Goal: Transaction & Acquisition: Purchase product/service

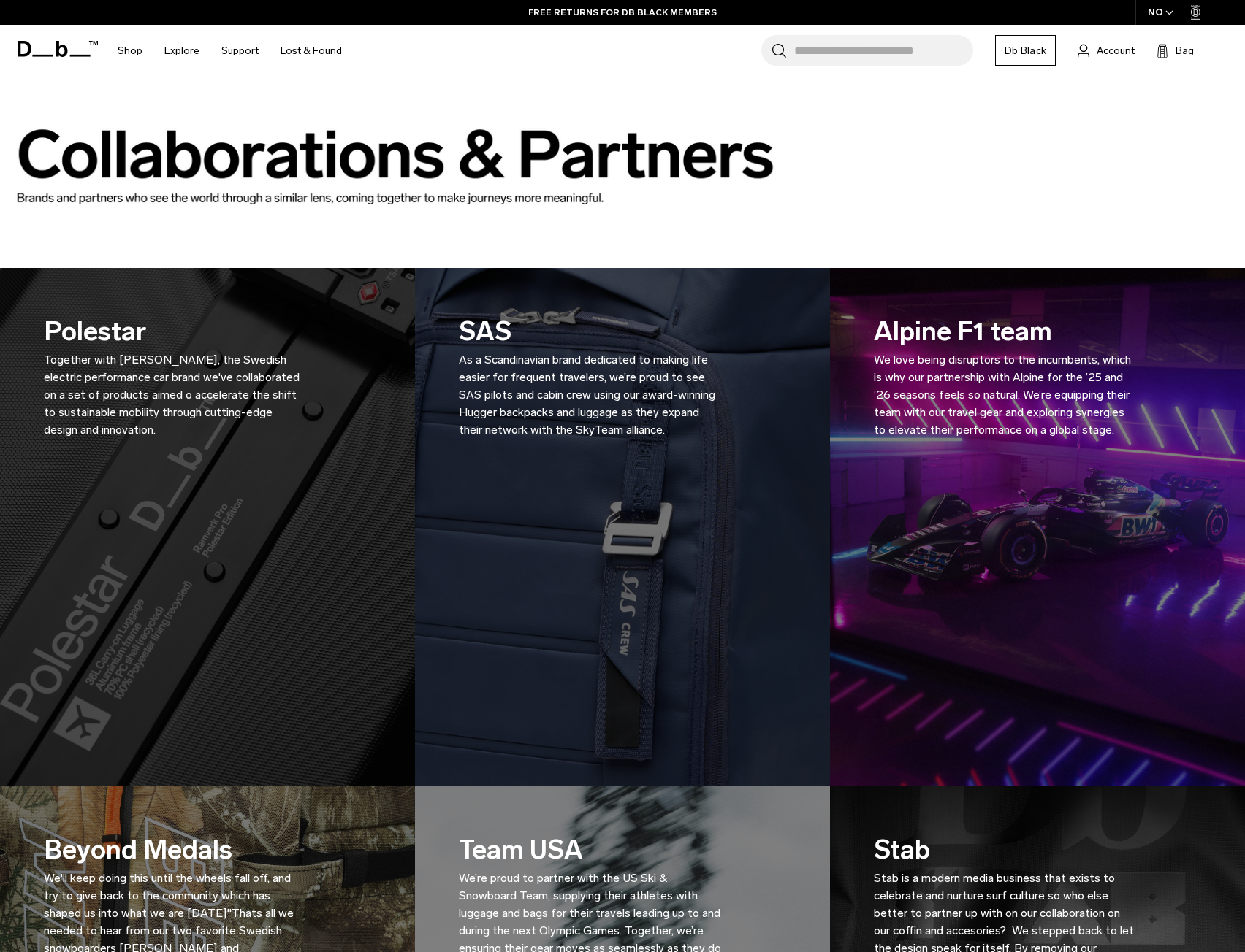
click at [1094, 147] on div at bounding box center [622, 172] width 1157 height 88
click at [66, 51] on icon at bounding box center [62, 49] width 12 height 16
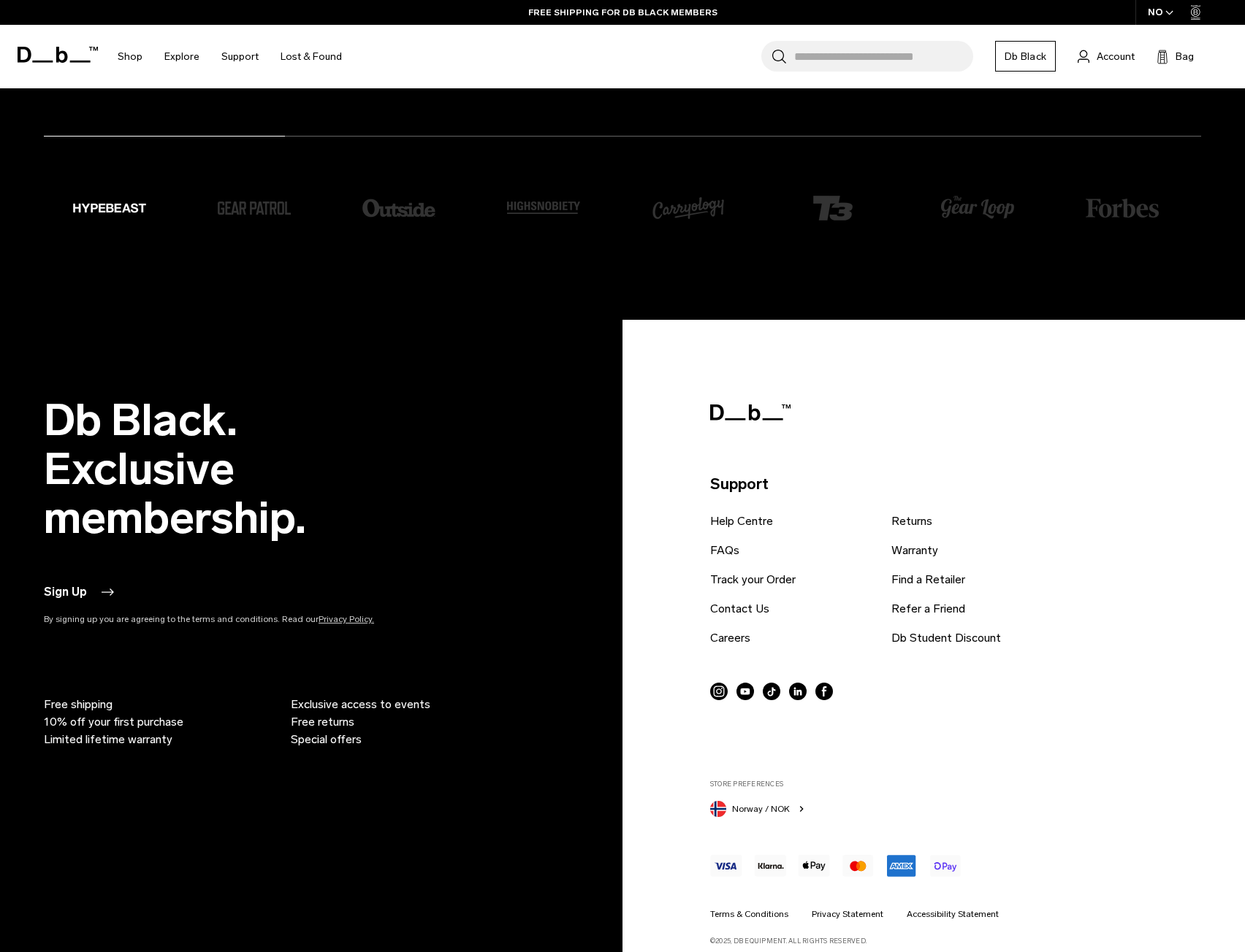
scroll to position [3699, 0]
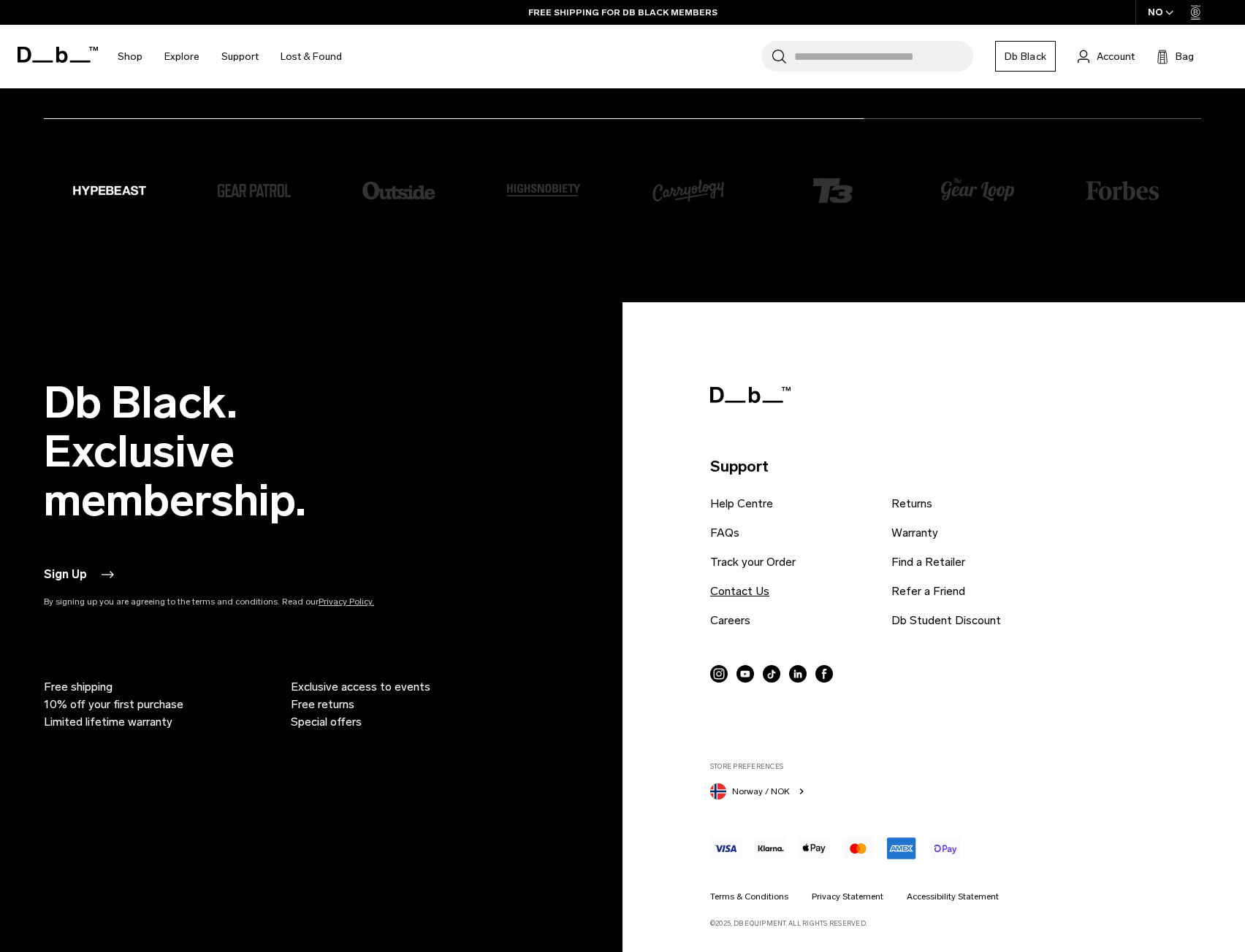
click at [737, 594] on link "Contact Us" at bounding box center [739, 591] width 59 height 18
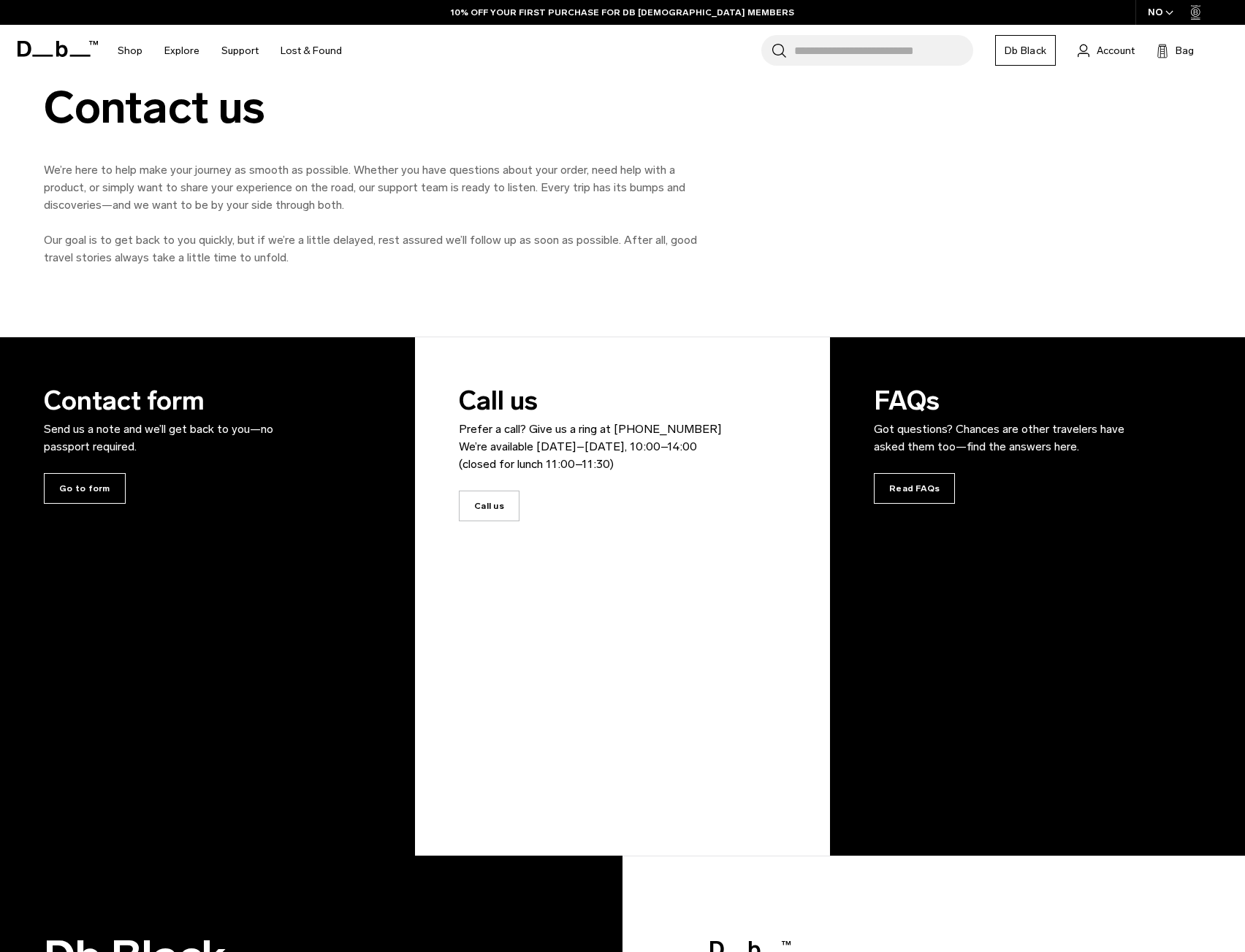
scroll to position [146, 0]
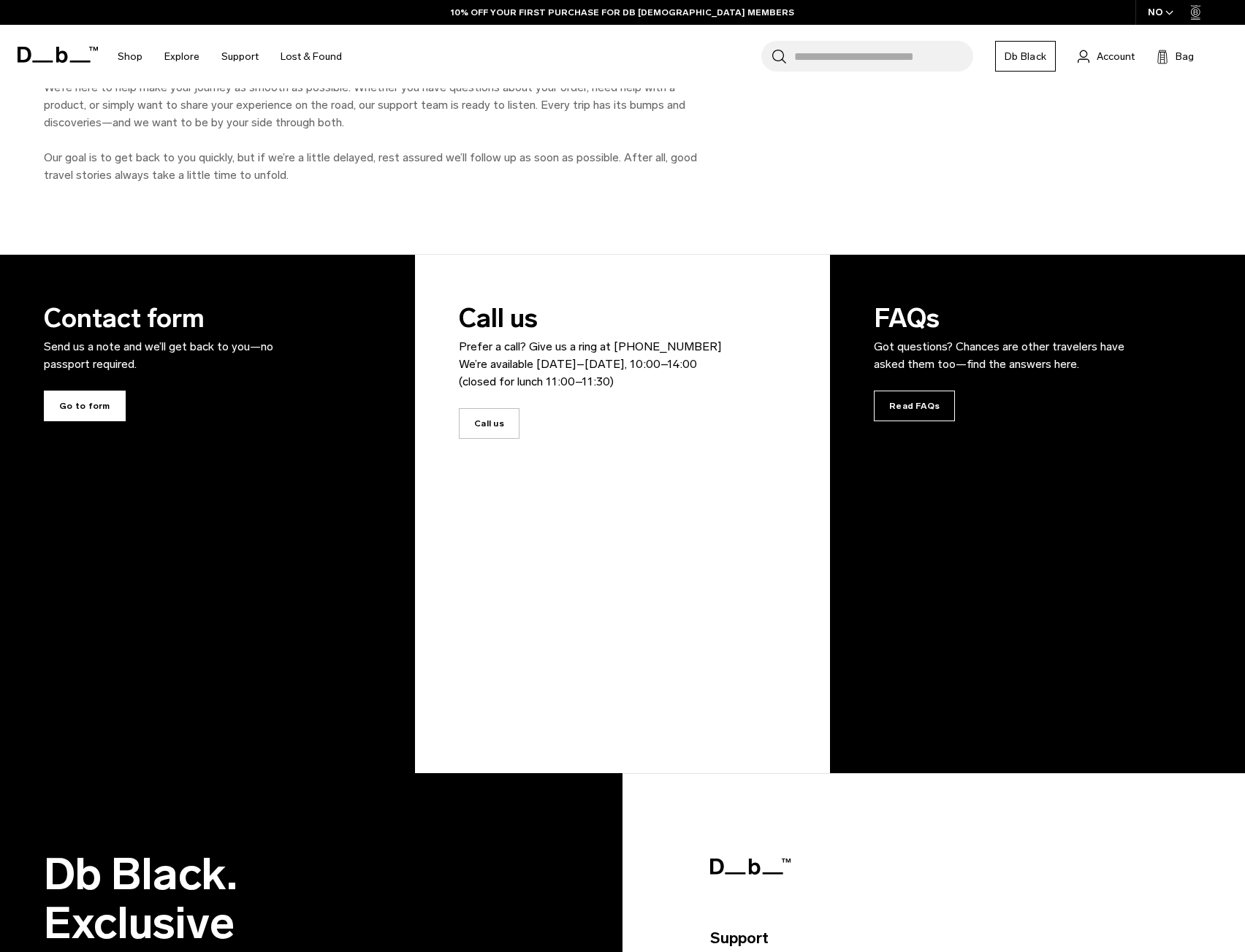
click at [85, 411] on span "Go to form" at bounding box center [85, 406] width 82 height 31
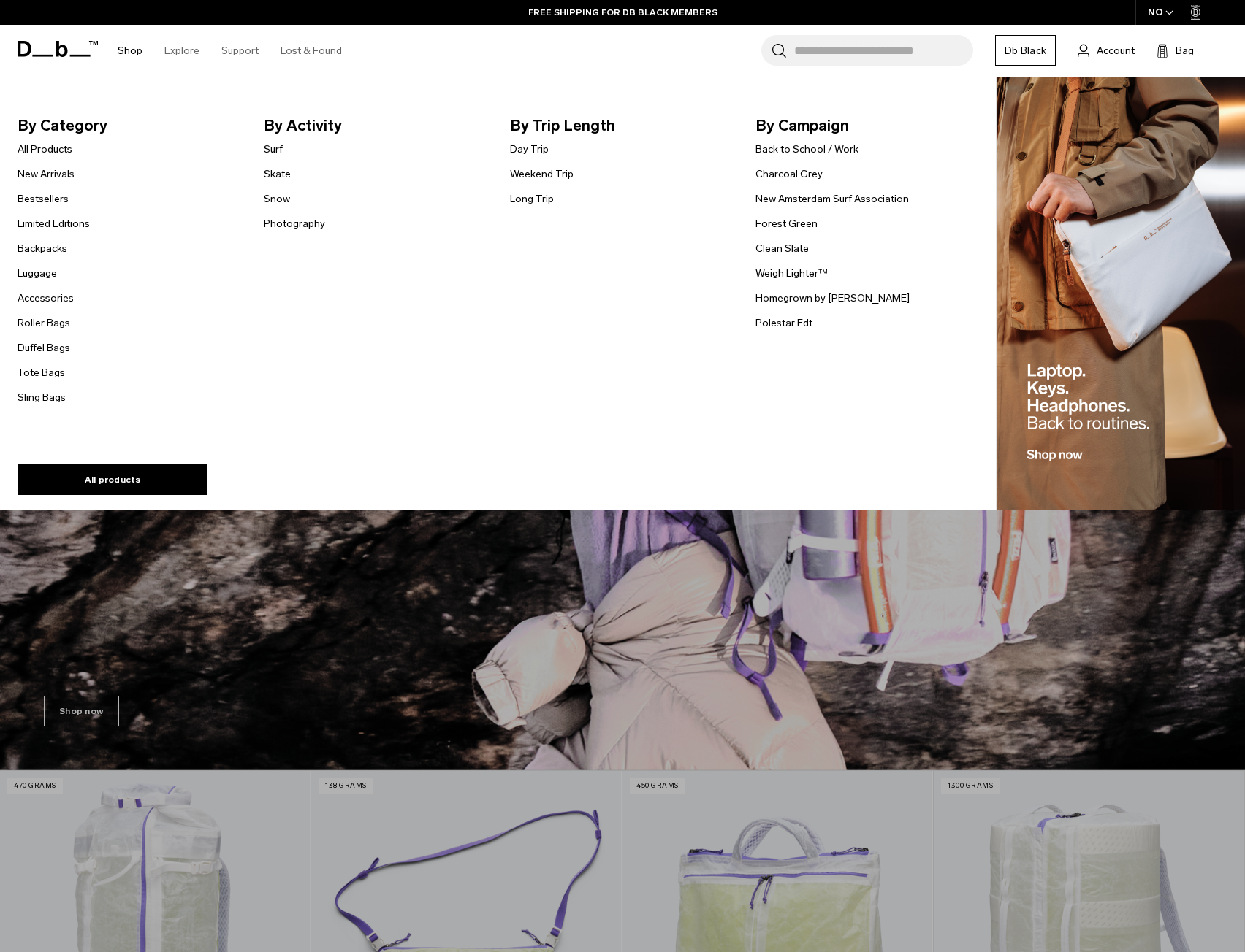
click at [40, 250] on link "Backpacks" at bounding box center [43, 248] width 50 height 15
click at [50, 275] on link "Luggage" at bounding box center [37, 273] width 39 height 15
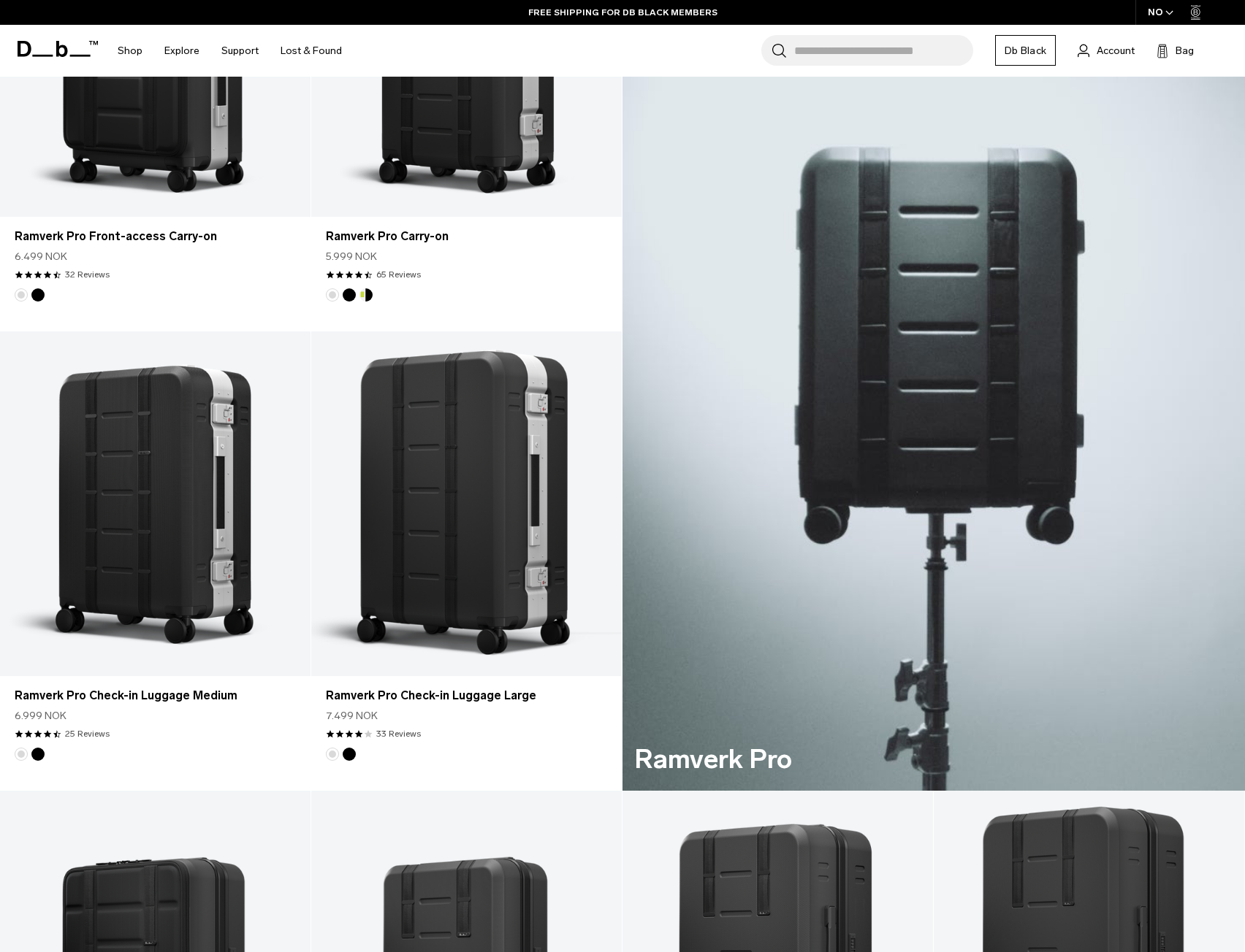
scroll to position [219, 0]
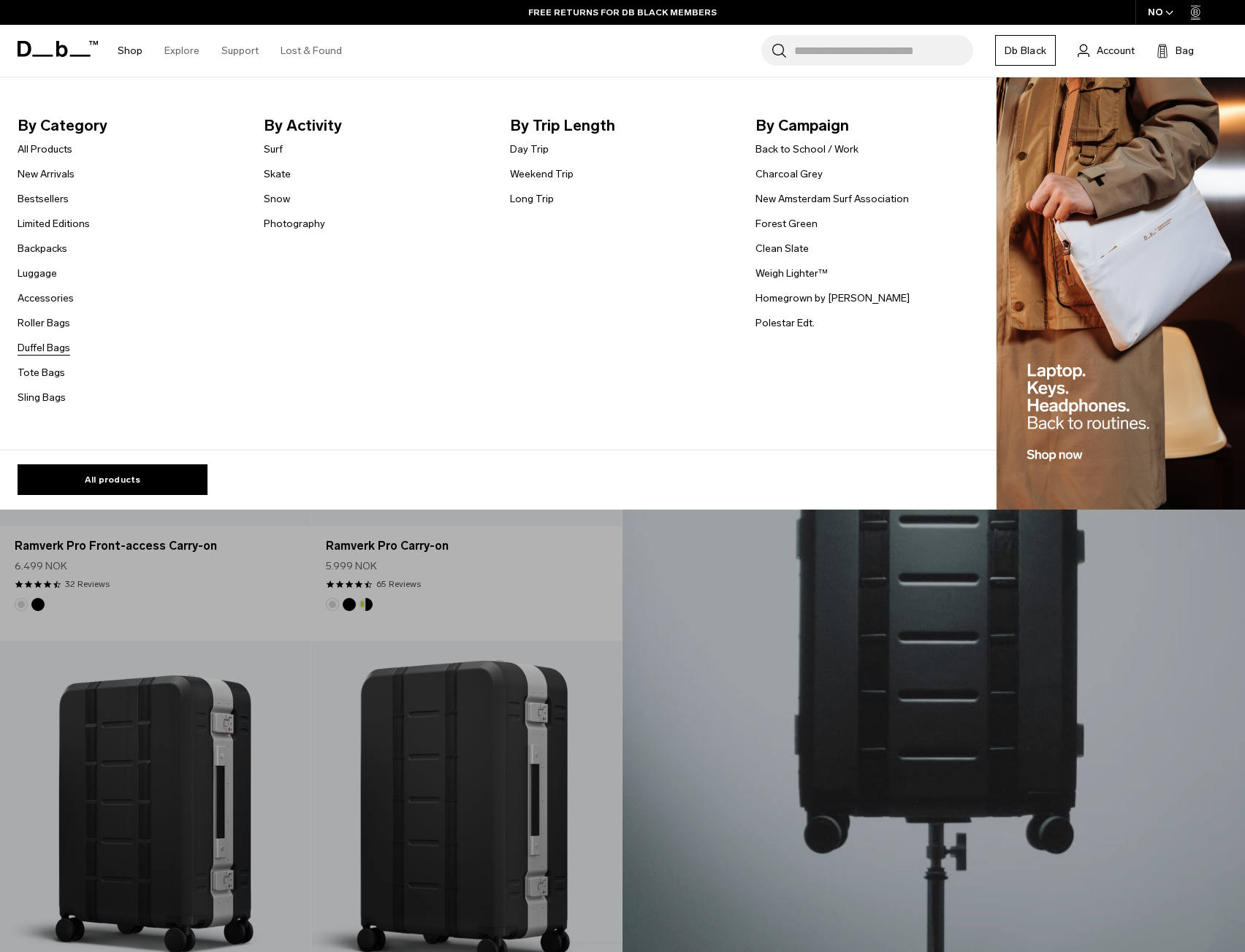
click at [45, 343] on link "Duffel Bags" at bounding box center [44, 347] width 52 height 15
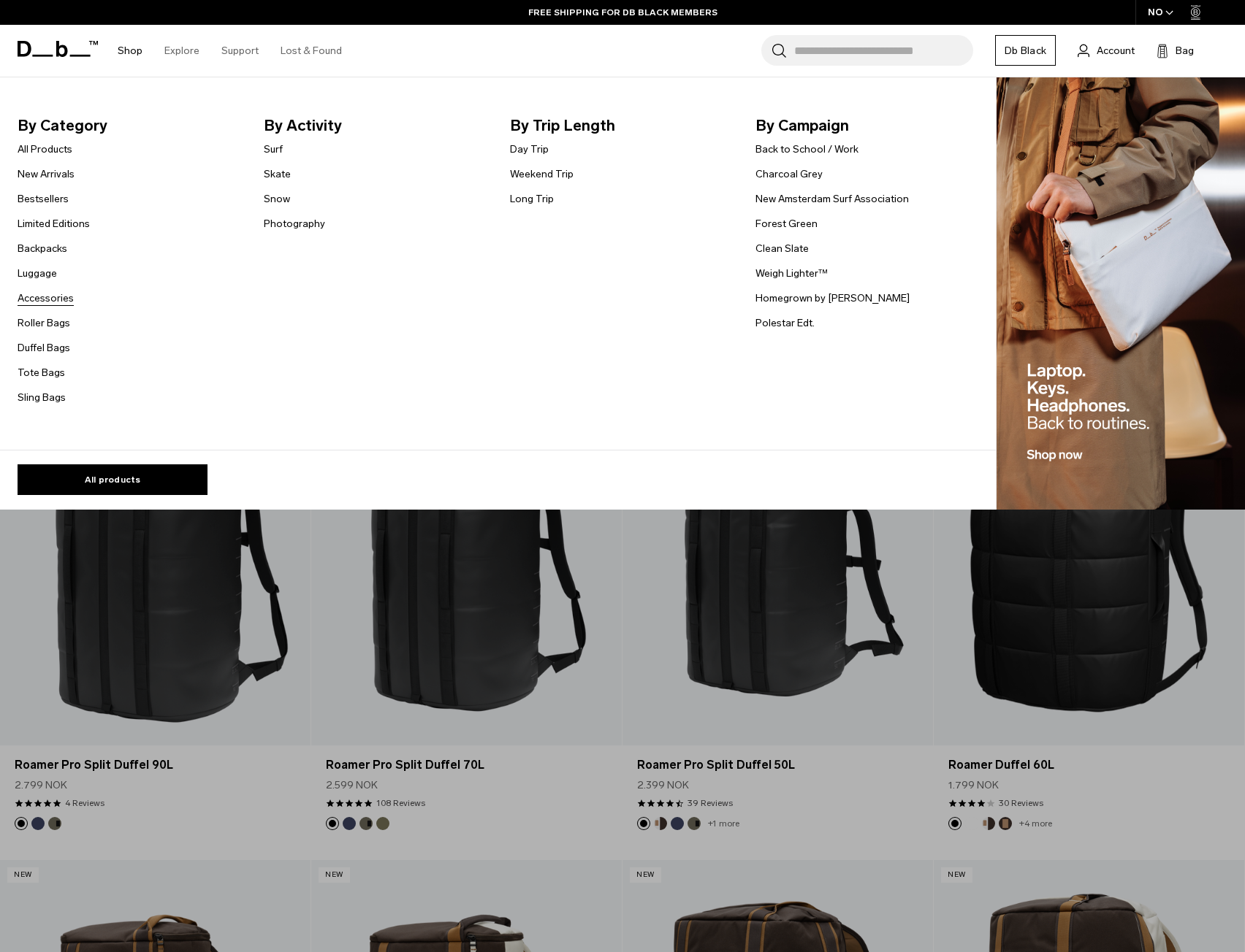
click at [39, 296] on link "Accessories" at bounding box center [46, 298] width 56 height 15
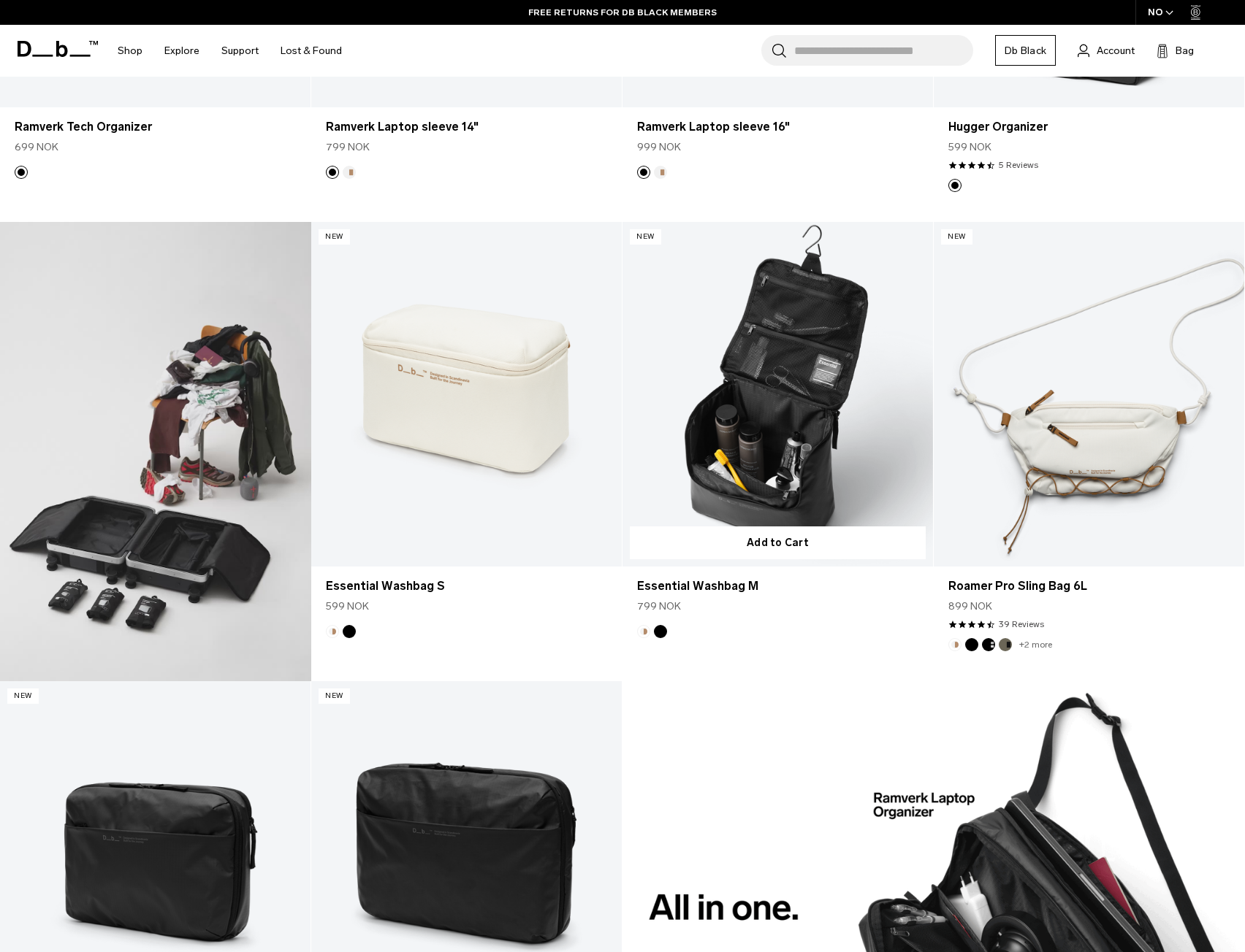
scroll to position [511, 0]
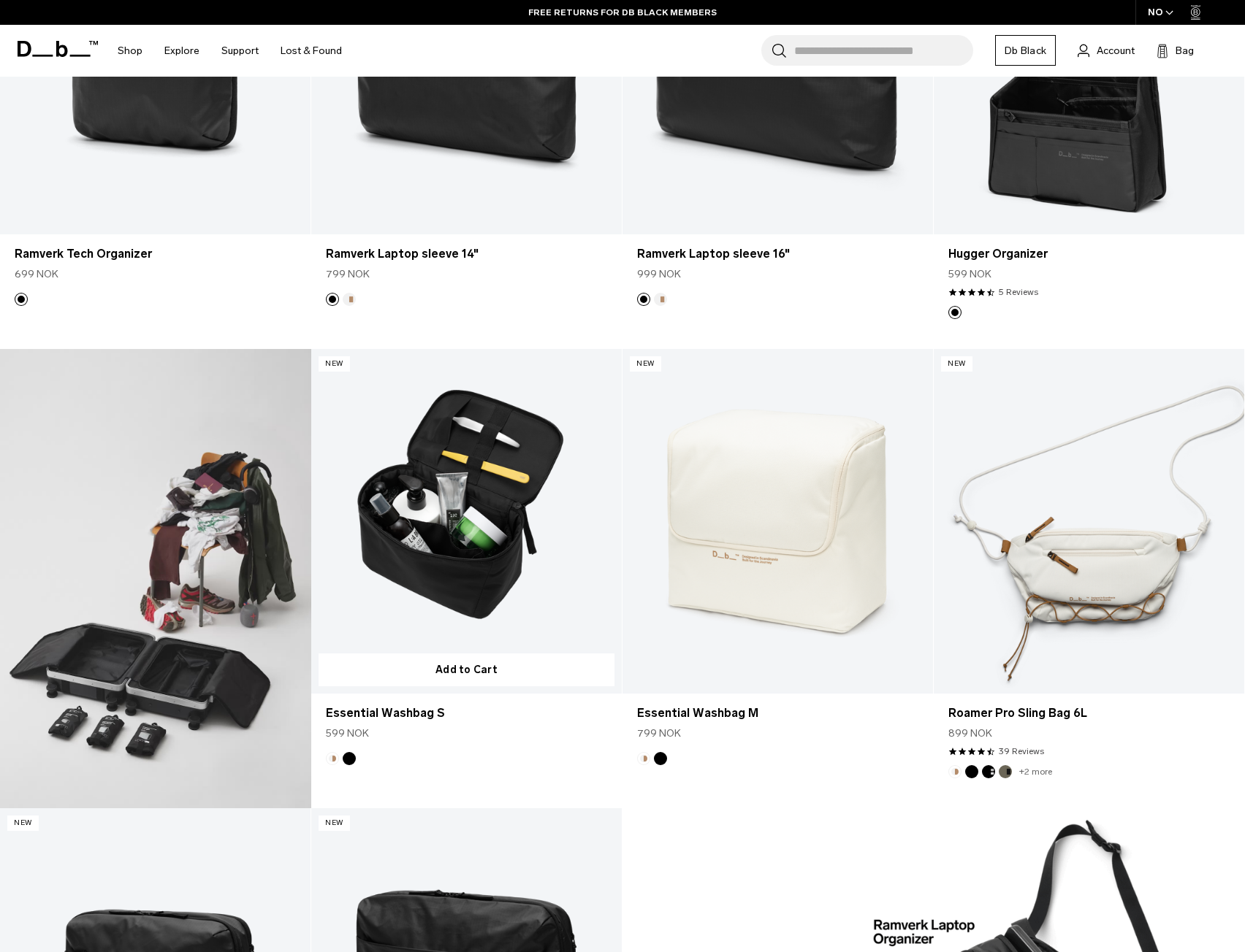
click at [525, 551] on link "Essential Washbag S" at bounding box center [466, 521] width 310 height 345
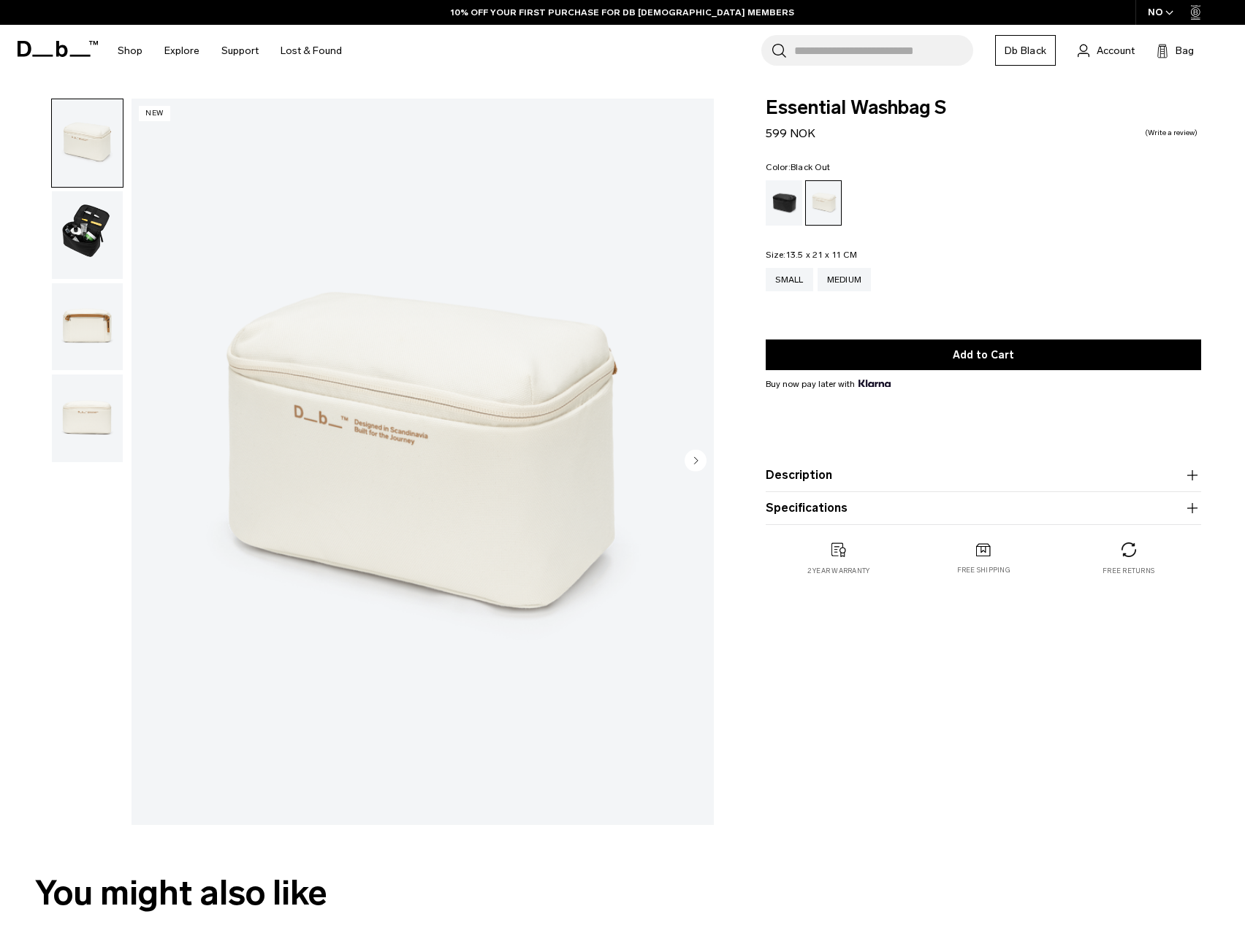
click at [781, 207] on div "Black Out" at bounding box center [784, 203] width 37 height 45
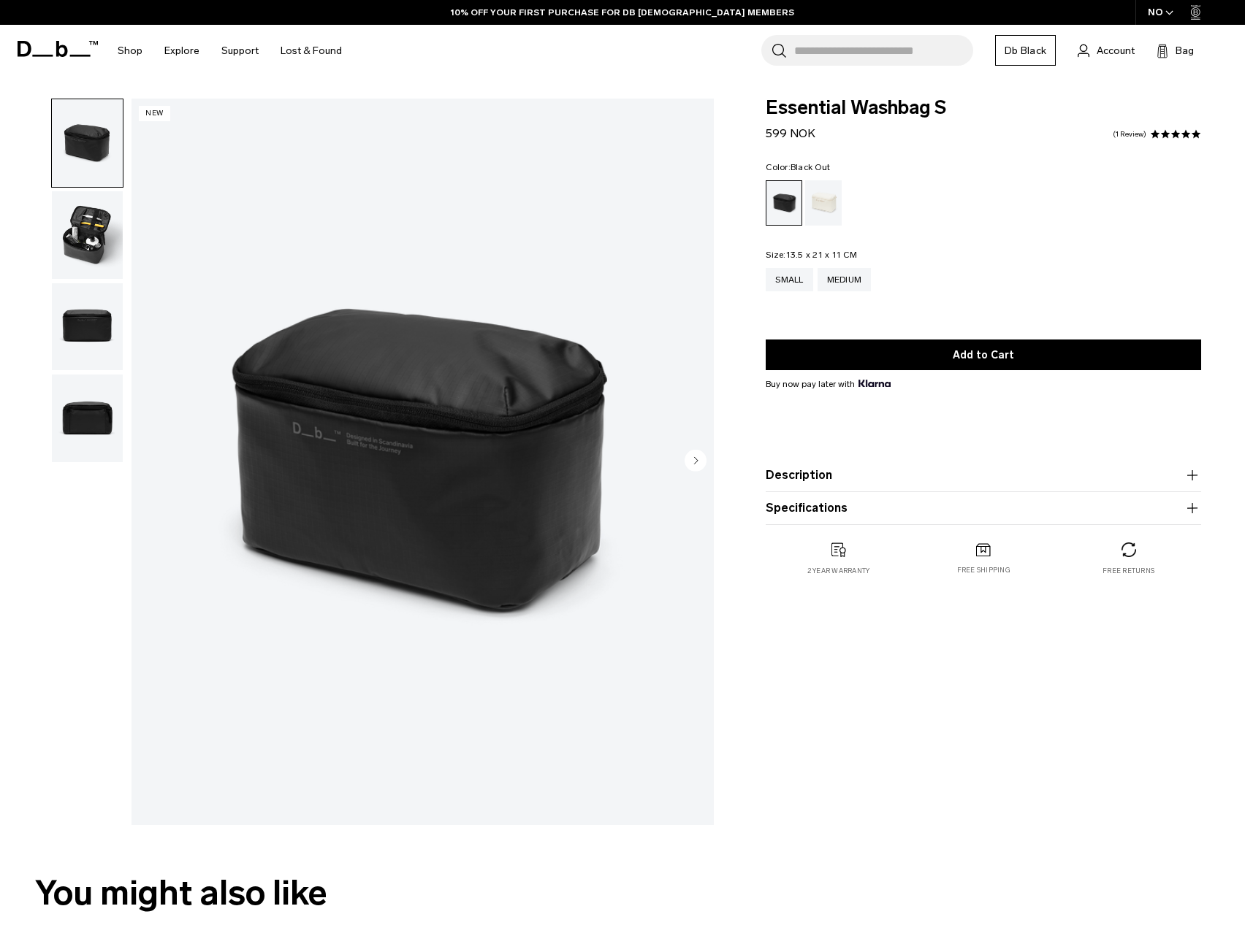
click at [100, 238] on img "button" at bounding box center [87, 235] width 71 height 88
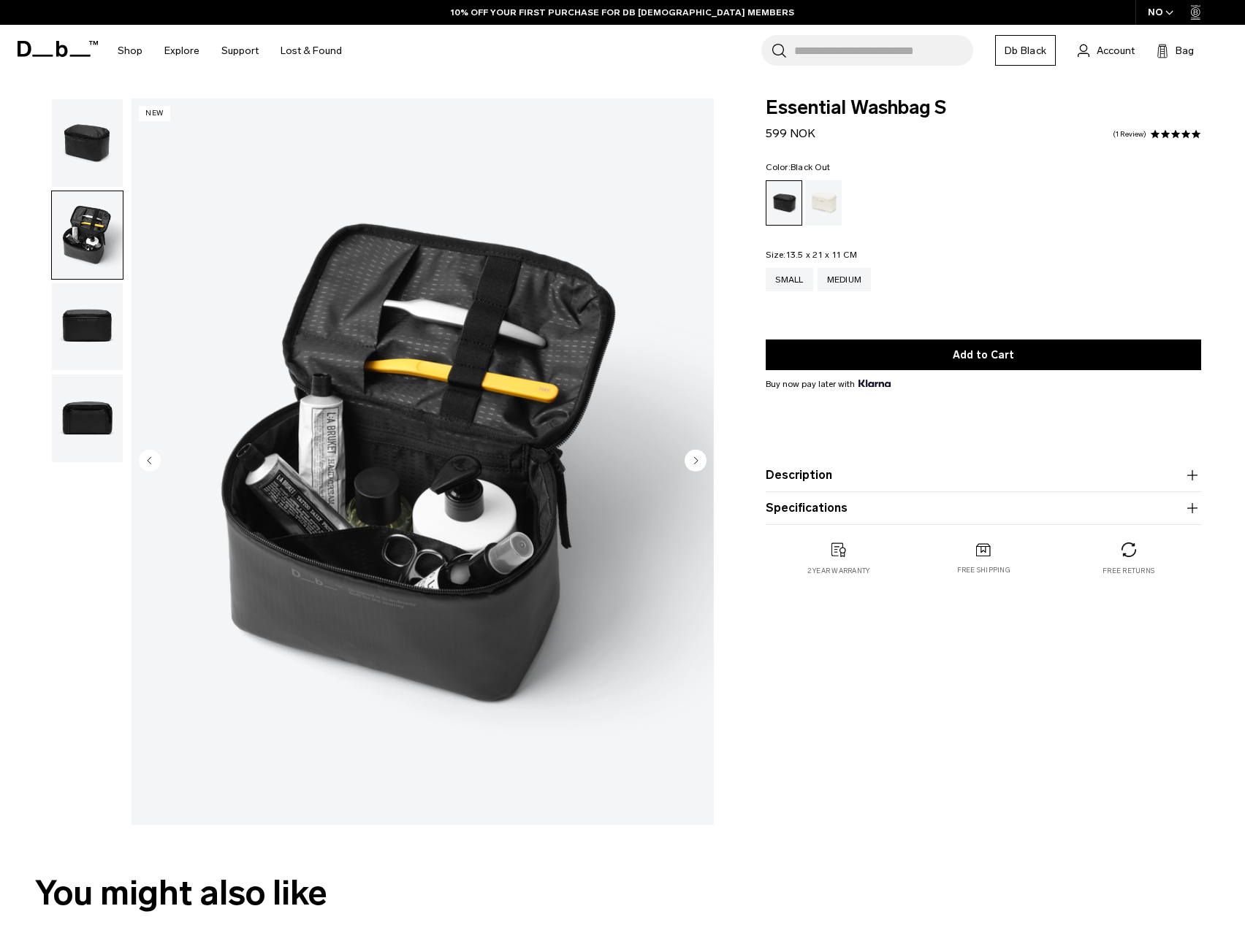
click at [86, 331] on img "button" at bounding box center [87, 327] width 71 height 88
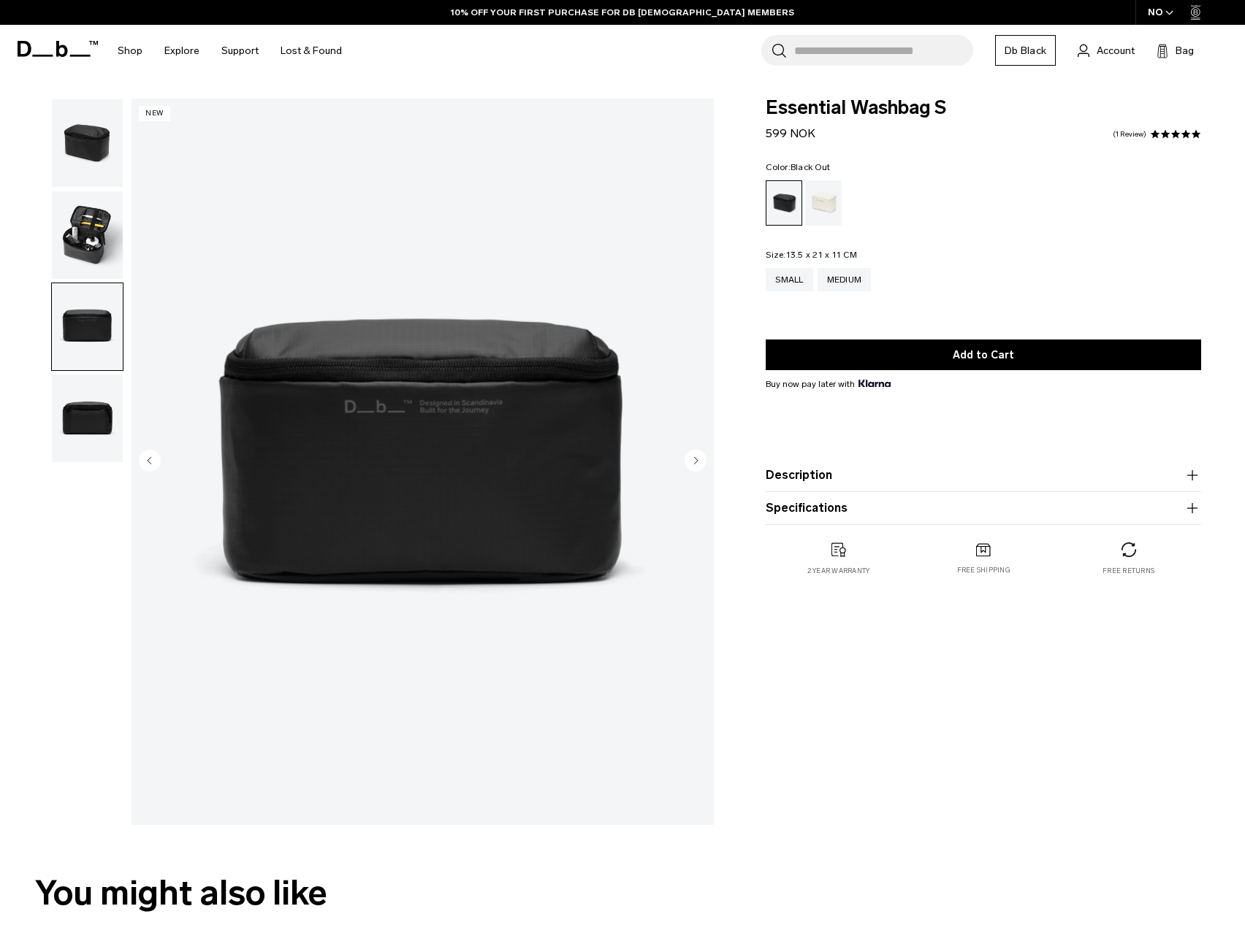
click at [83, 402] on img "button" at bounding box center [87, 418] width 71 height 88
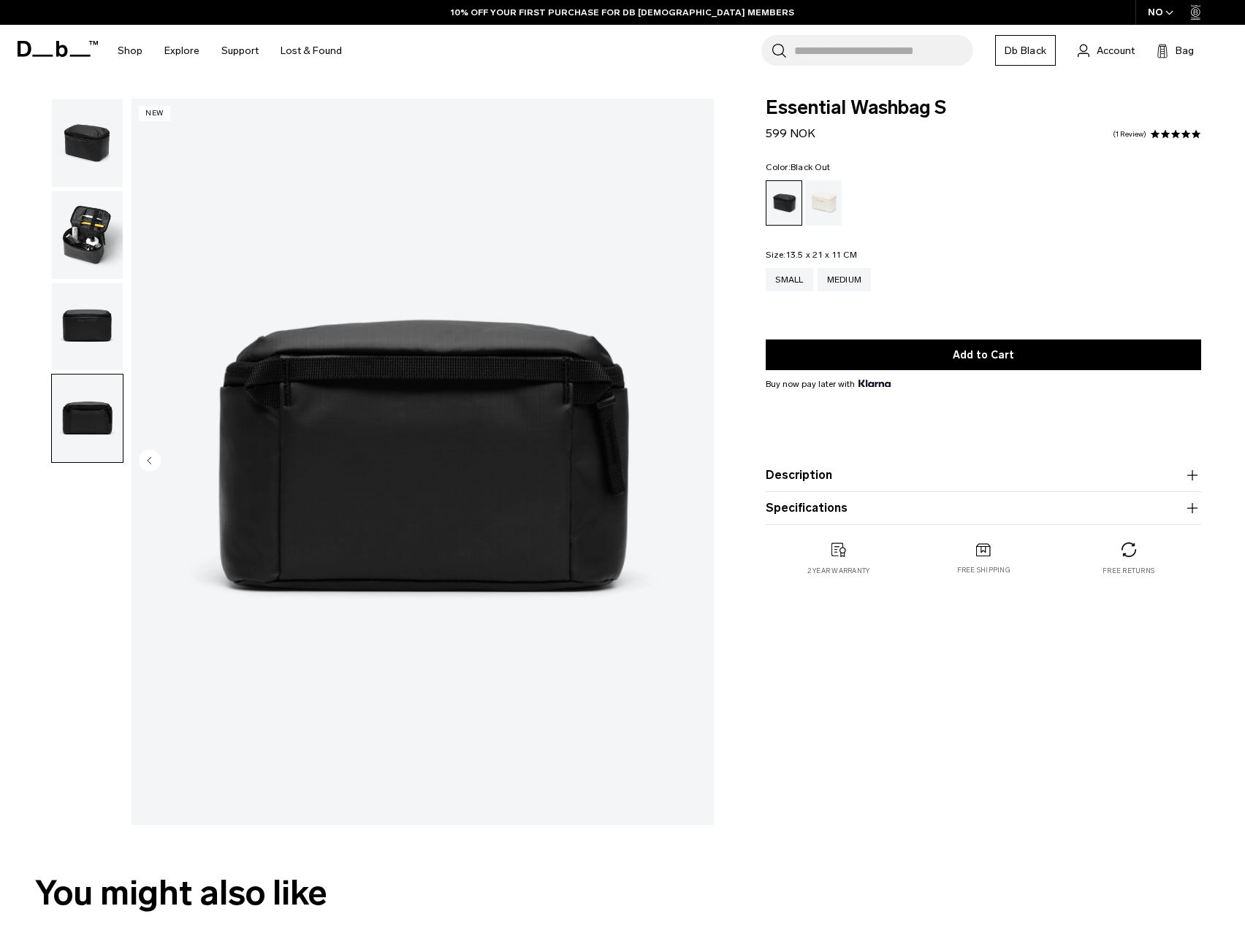
click at [86, 325] on img "button" at bounding box center [87, 327] width 71 height 88
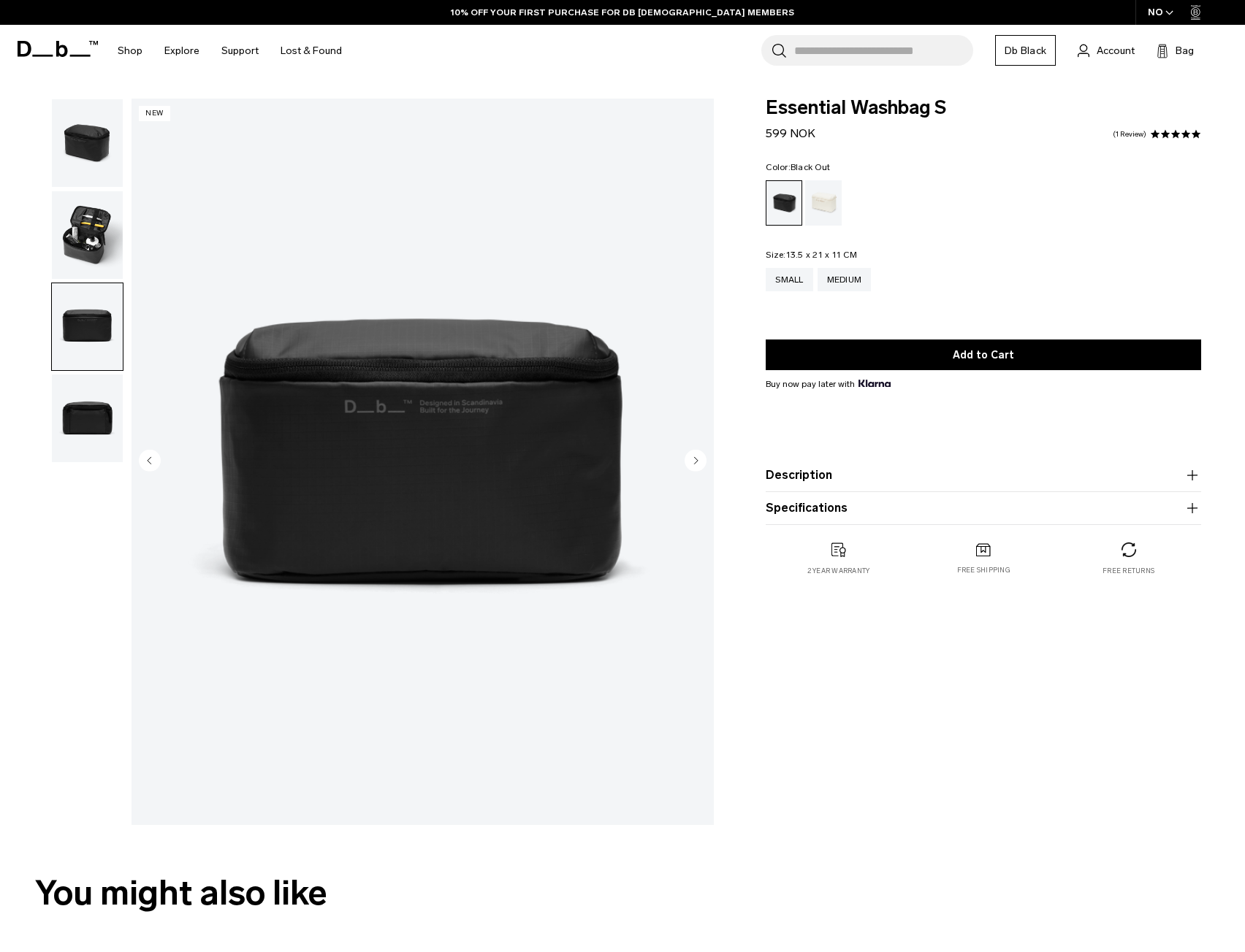
click at [89, 235] on img "button" at bounding box center [87, 235] width 71 height 88
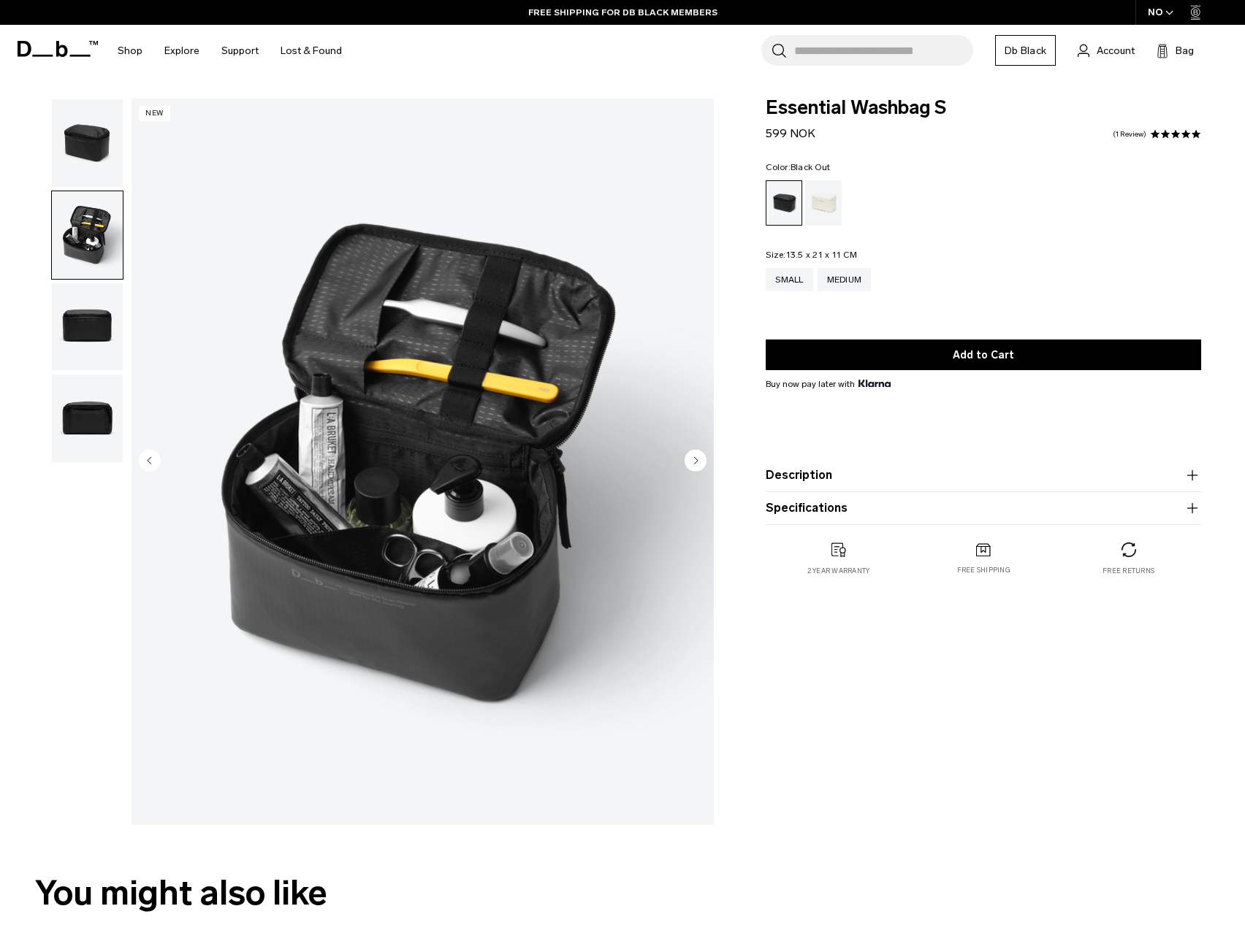
click at [98, 147] on img "button" at bounding box center [87, 143] width 71 height 88
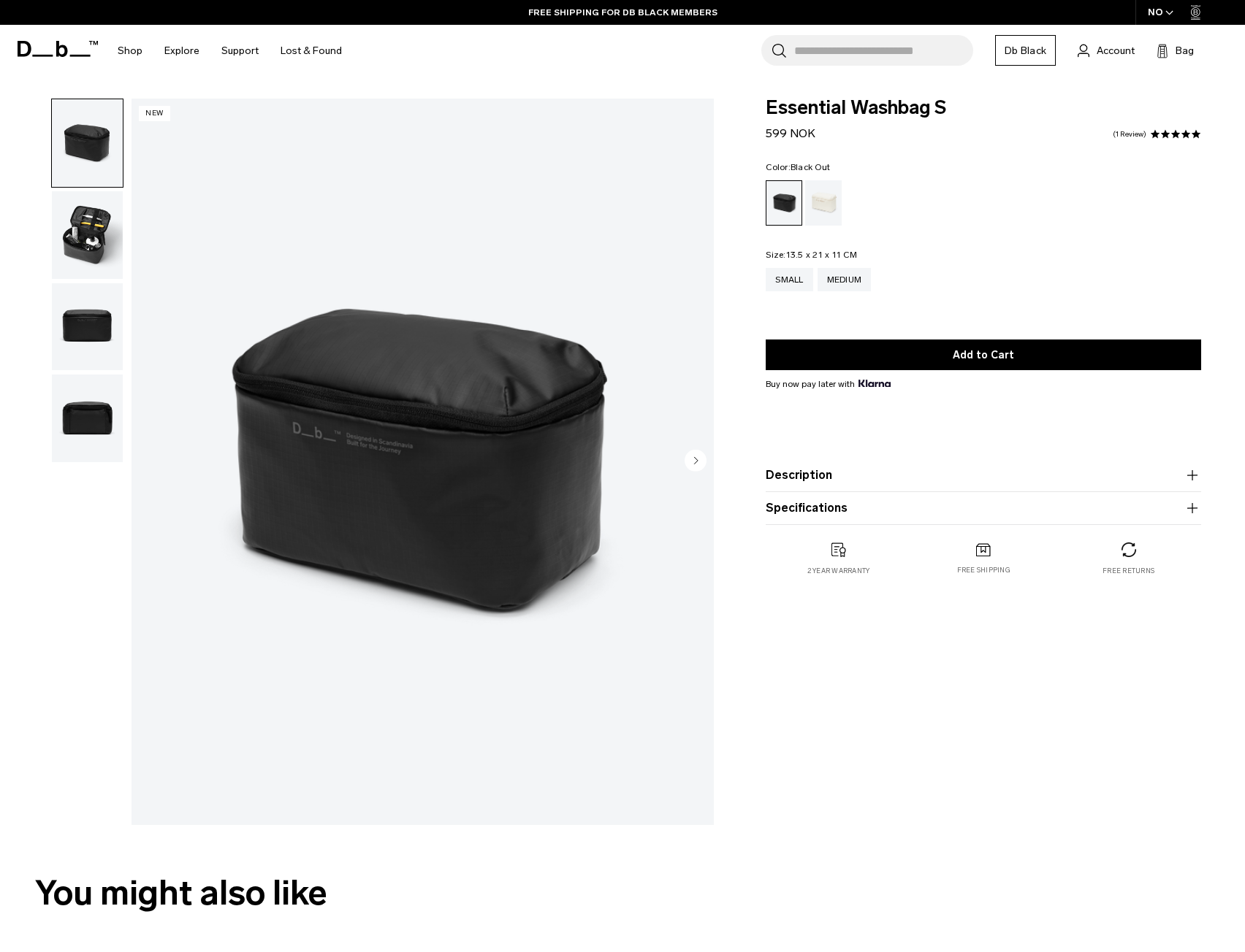
click at [98, 232] on img "button" at bounding box center [87, 235] width 71 height 88
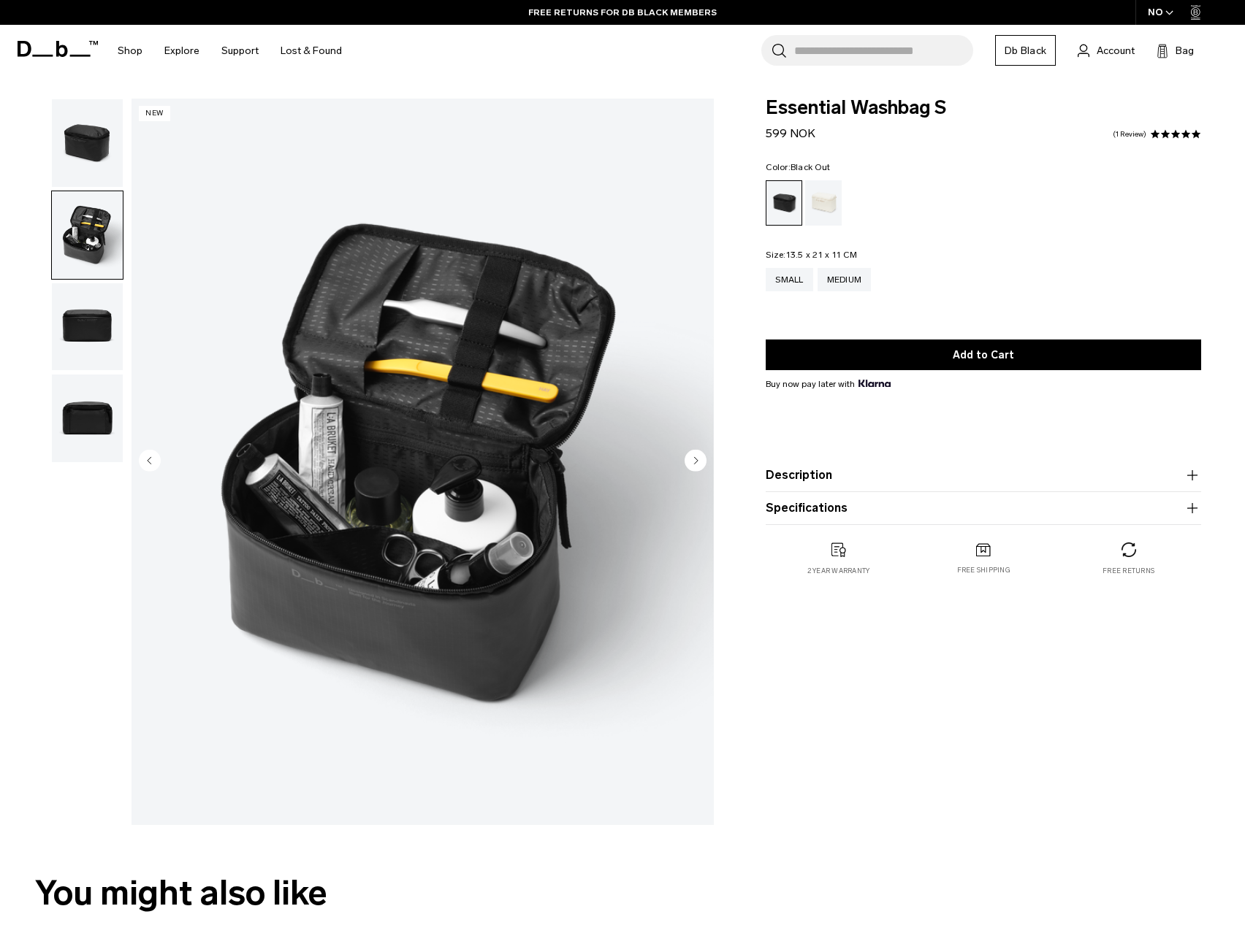
click at [68, 135] on img "button" at bounding box center [87, 143] width 71 height 88
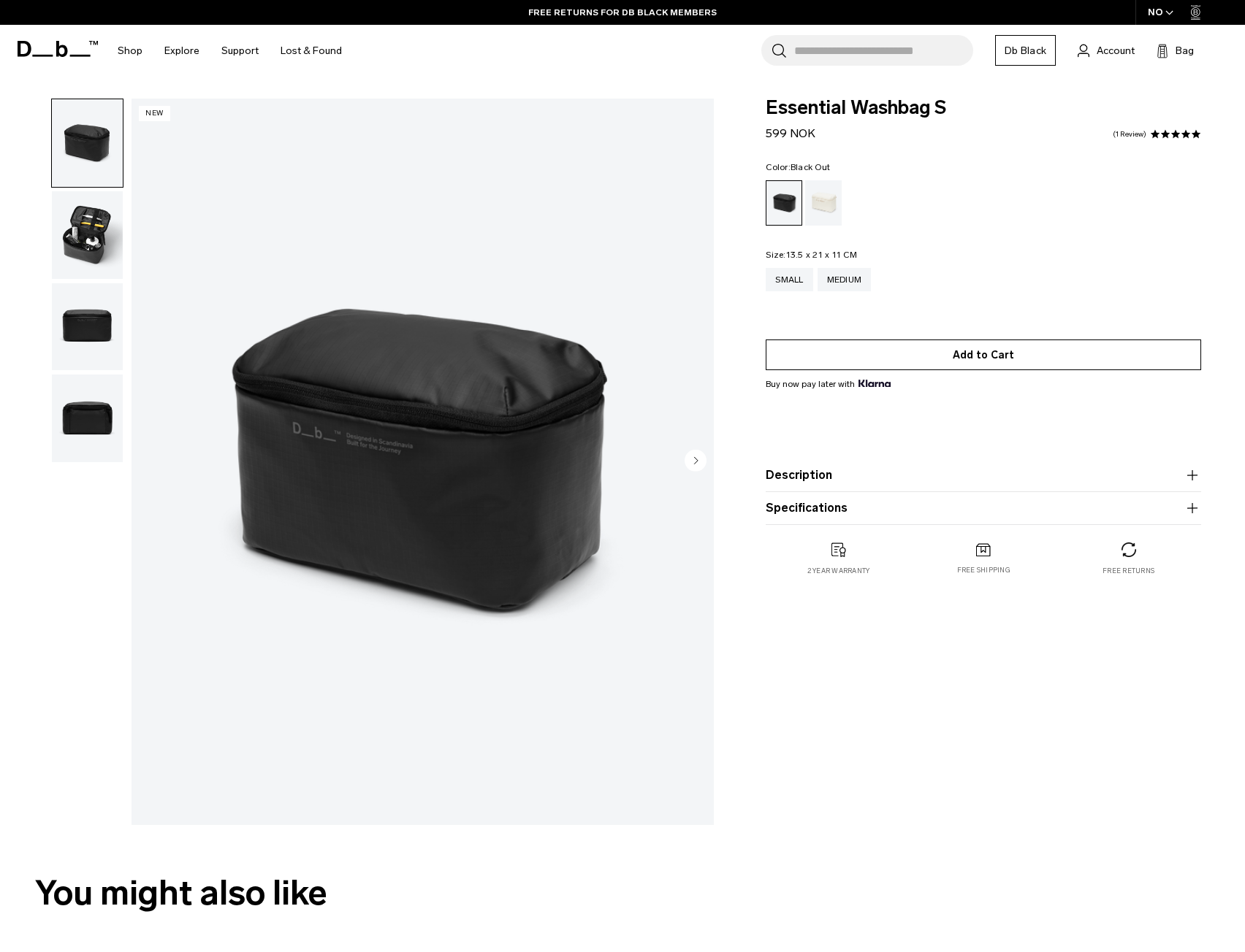
click at [960, 364] on button "Add to Cart" at bounding box center [983, 355] width 435 height 31
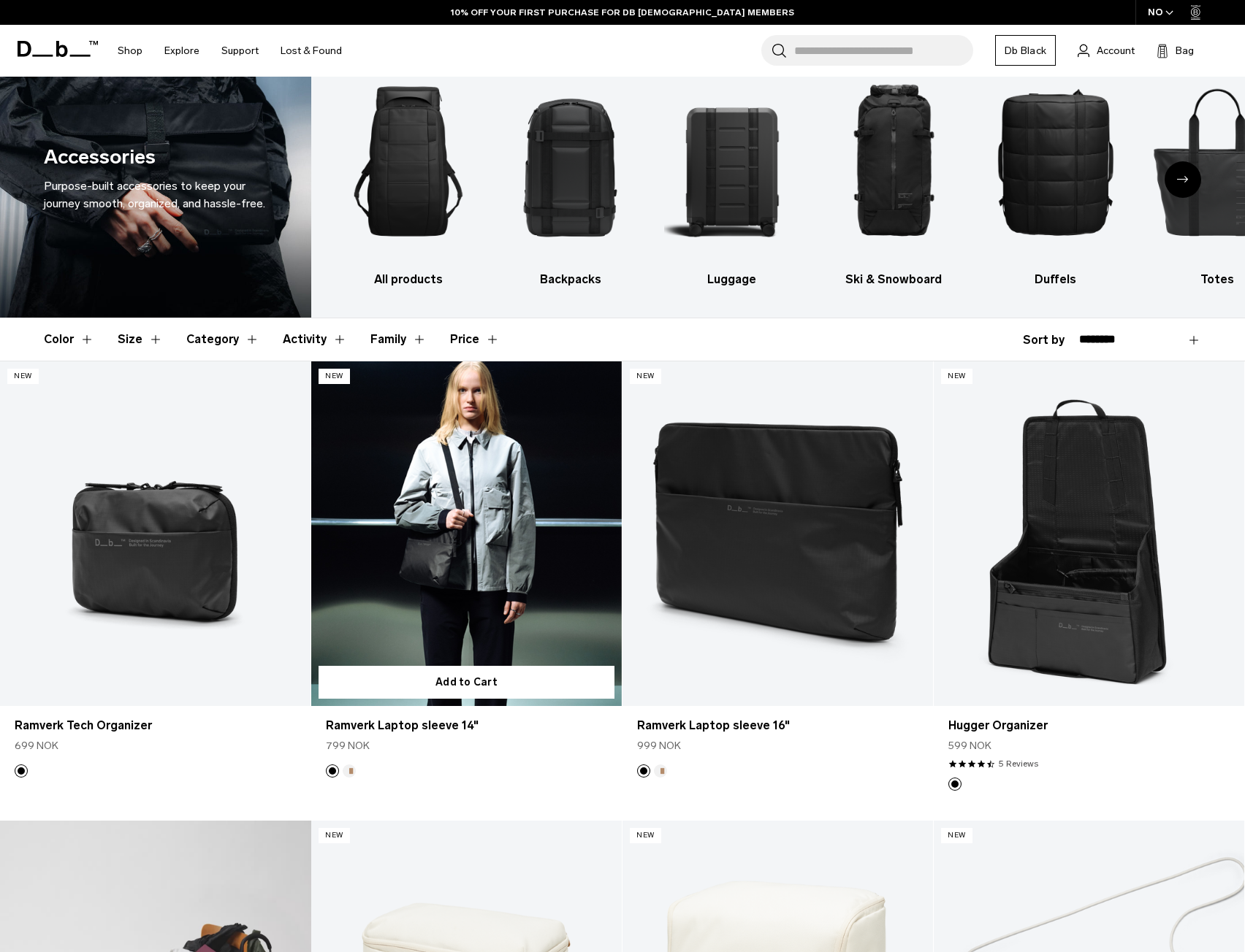
click at [489, 560] on link "Ramverk Laptop sleeve 14" at bounding box center [466, 534] width 310 height 345
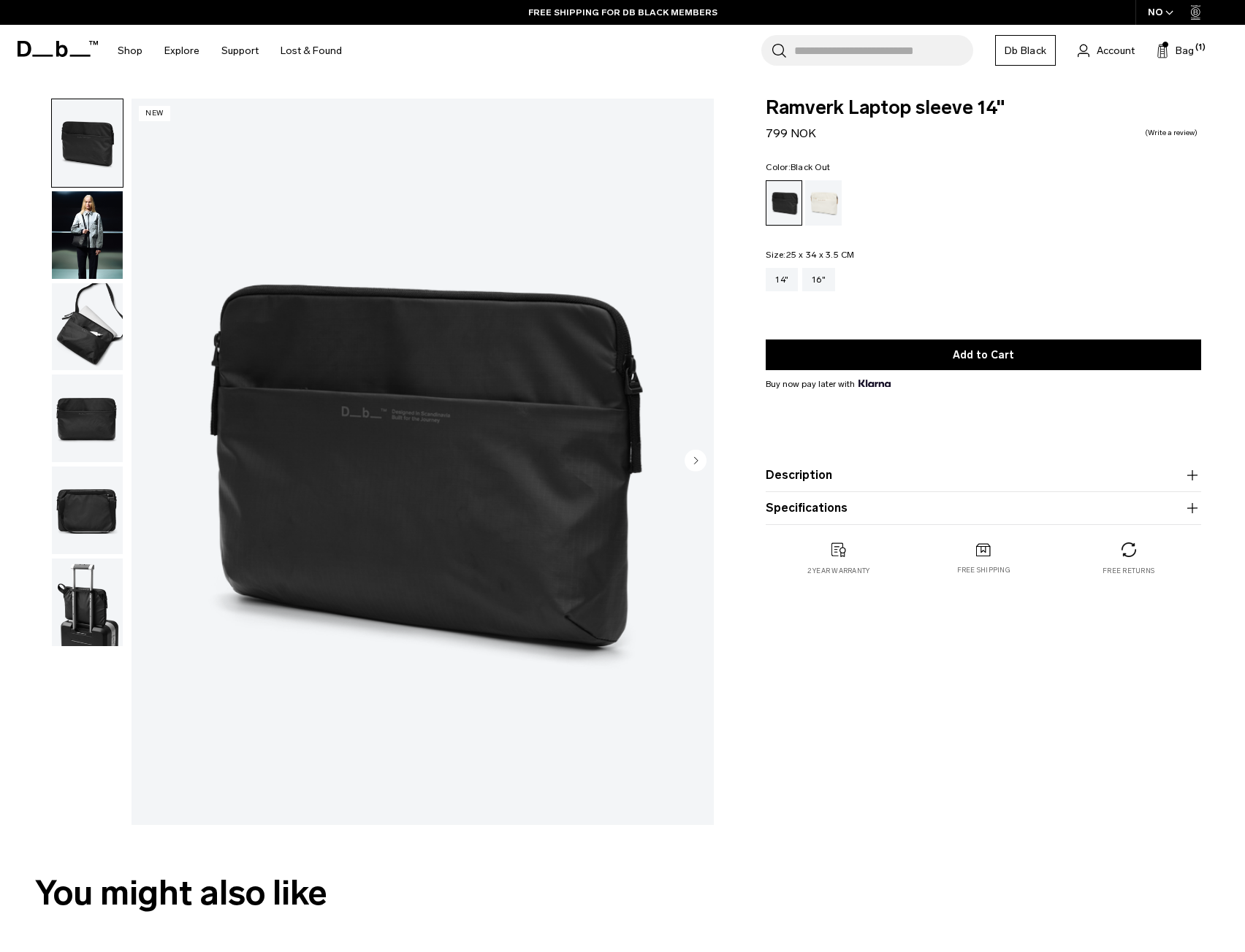
click at [83, 246] on img "button" at bounding box center [87, 235] width 71 height 88
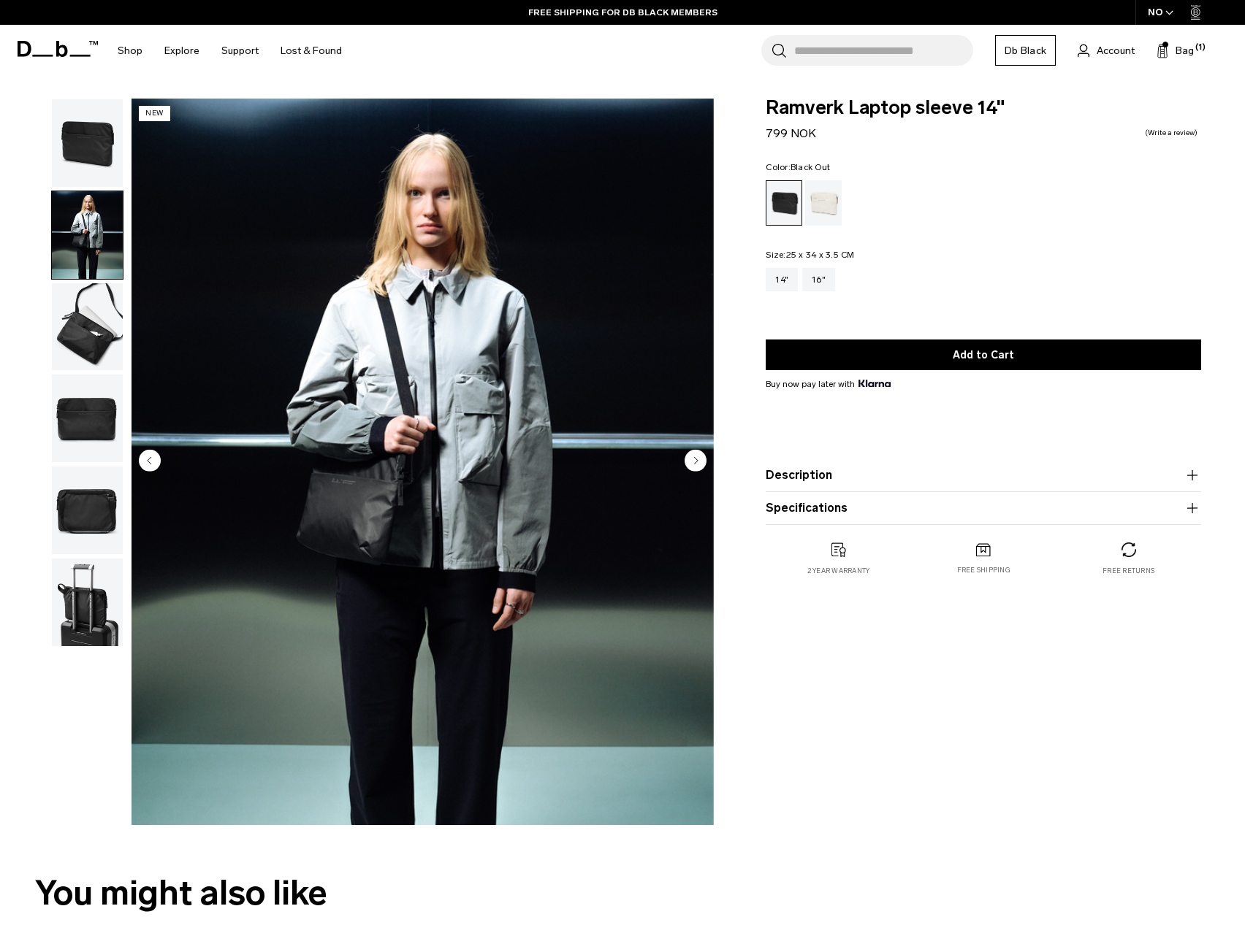
click at [82, 330] on img "button" at bounding box center [87, 327] width 71 height 88
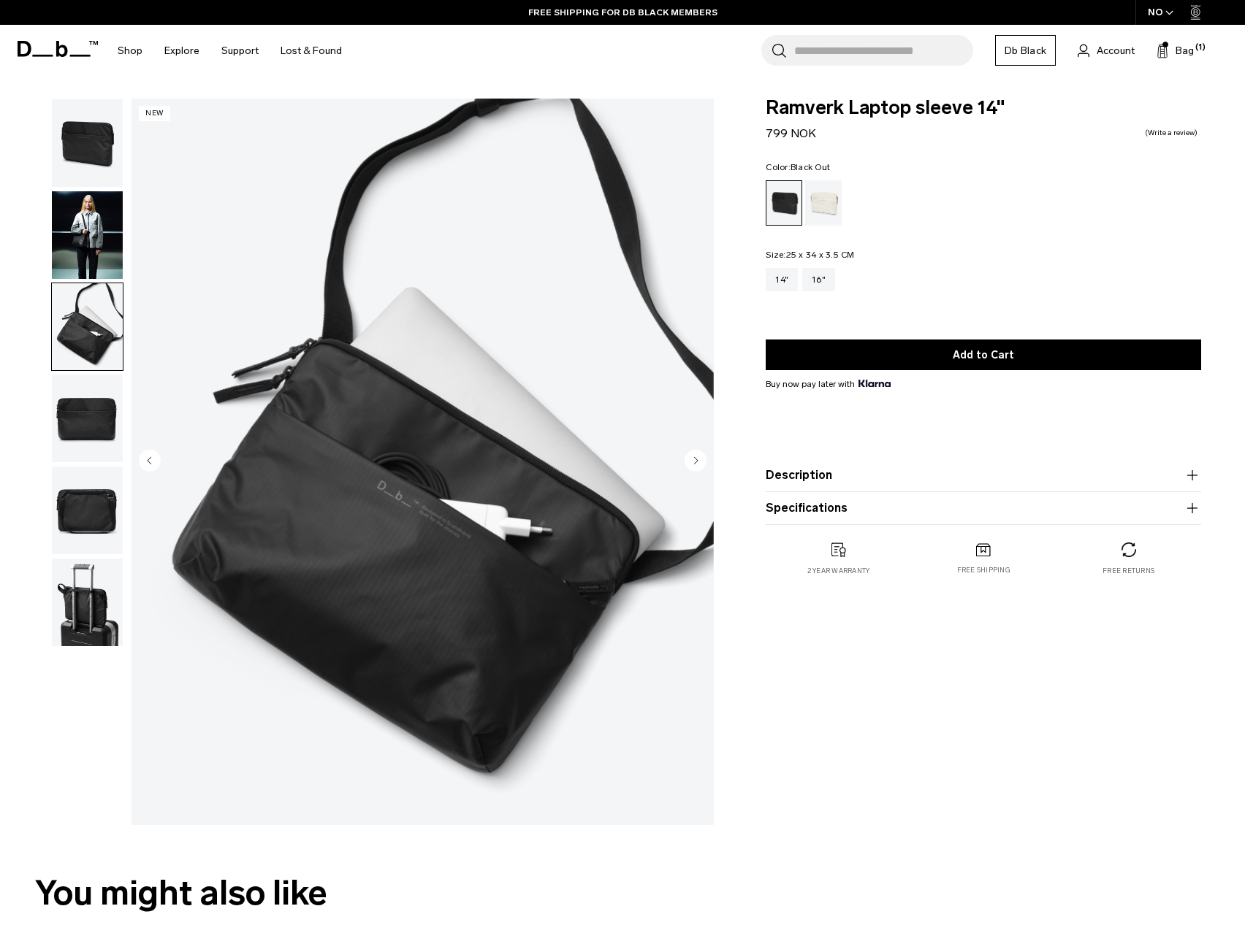
click at [70, 433] on img "button" at bounding box center [87, 418] width 71 height 88
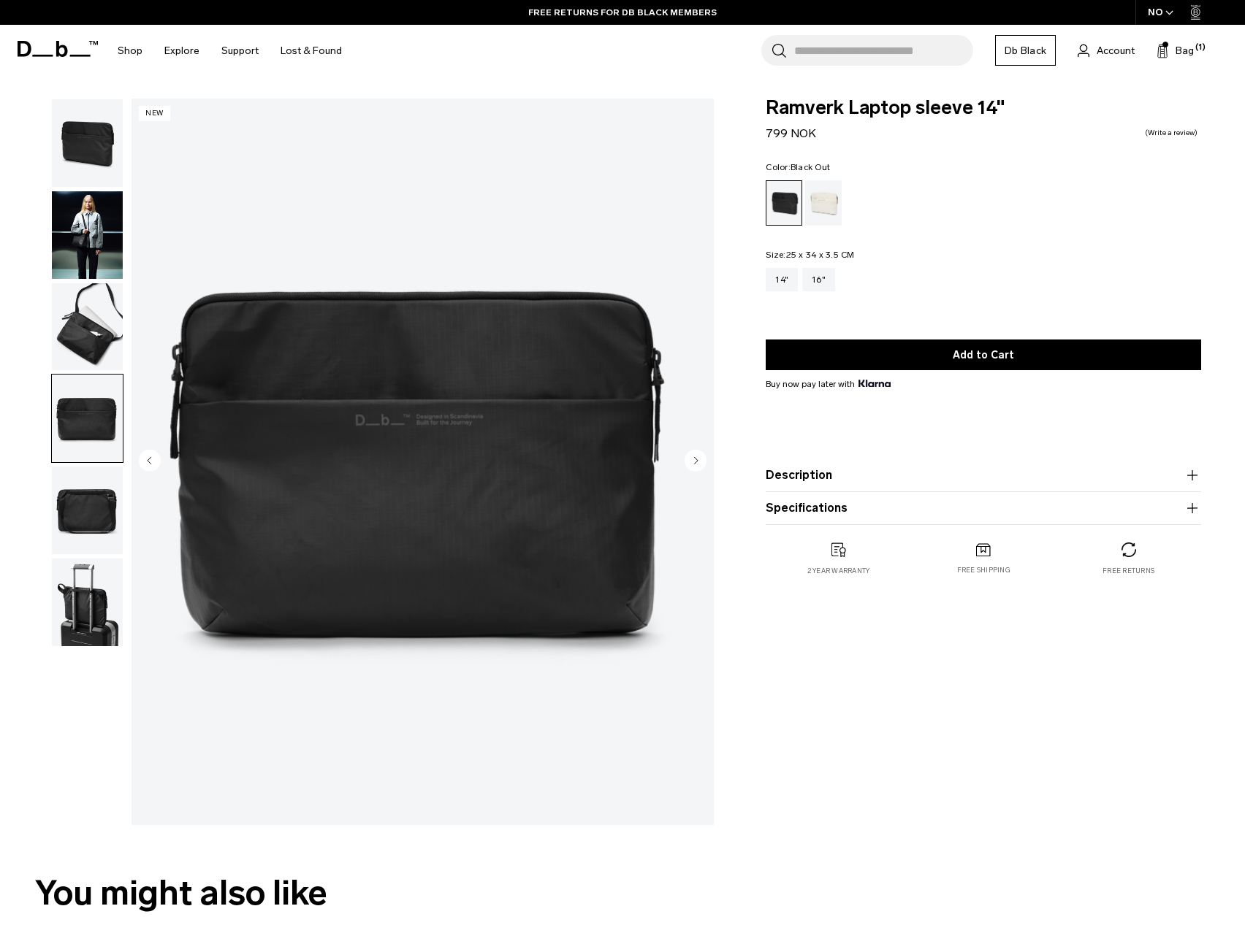
click at [89, 502] on img "button" at bounding box center [87, 510] width 71 height 88
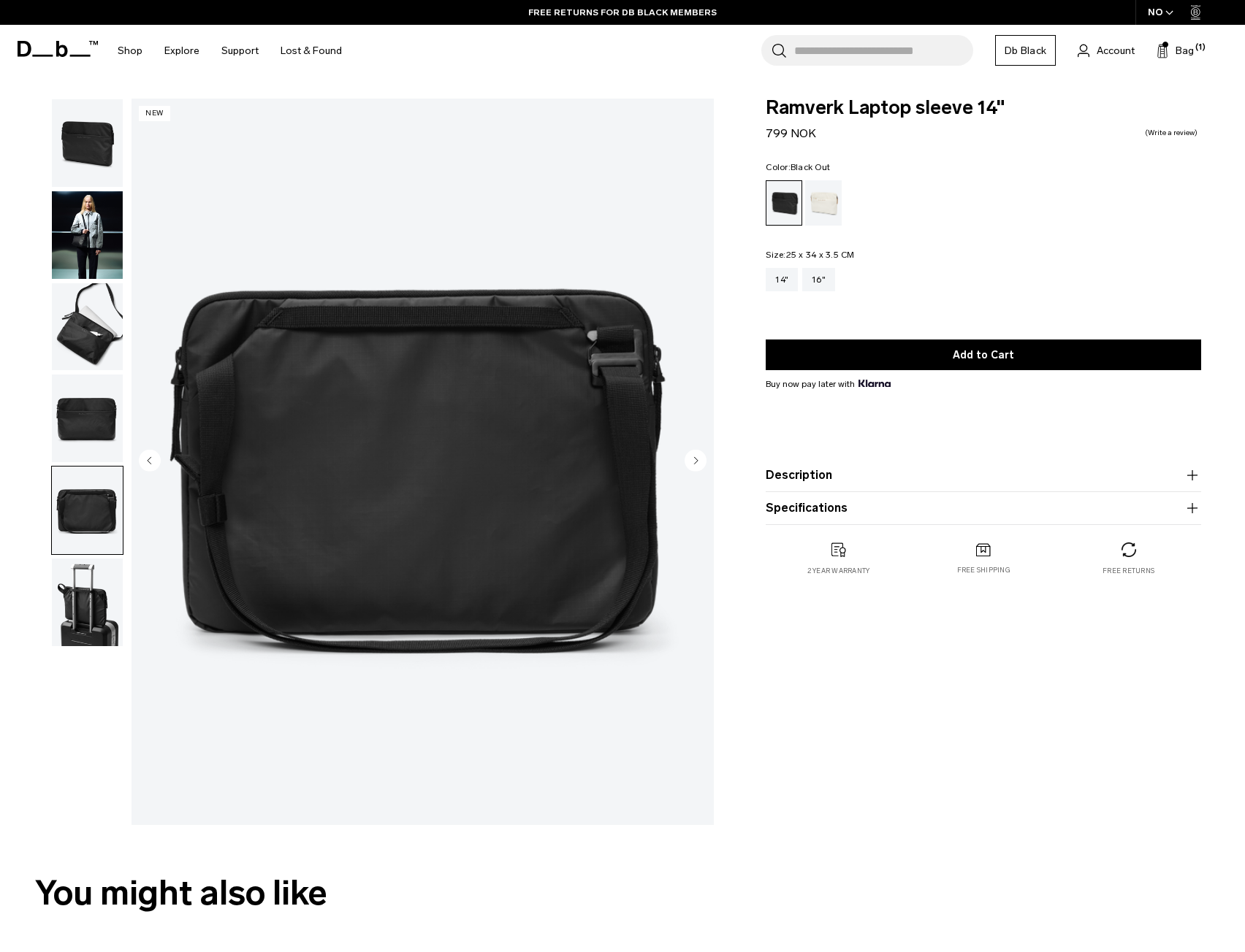
click at [93, 619] on img "button" at bounding box center [87, 602] width 71 height 88
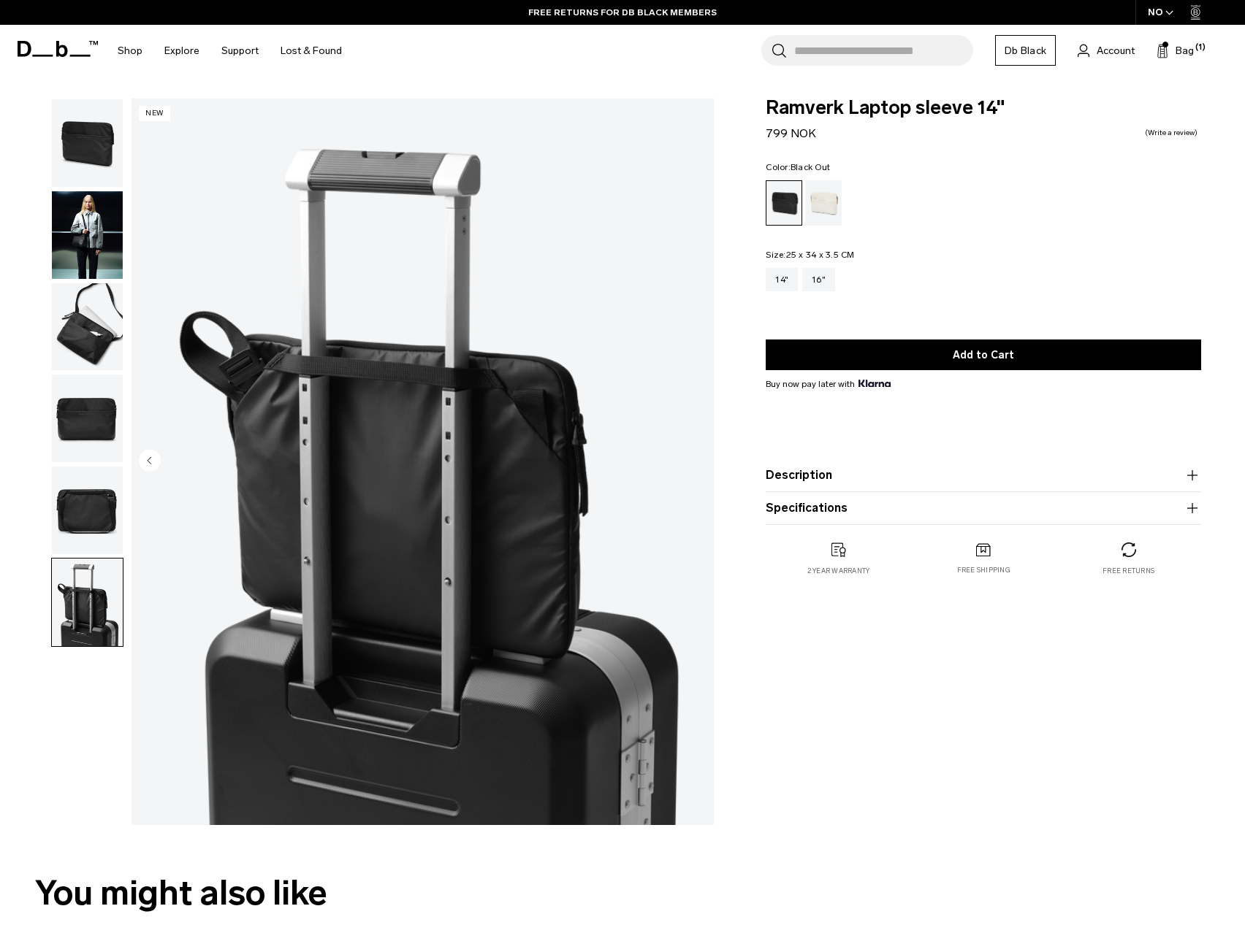
click at [83, 511] on img "button" at bounding box center [87, 510] width 71 height 88
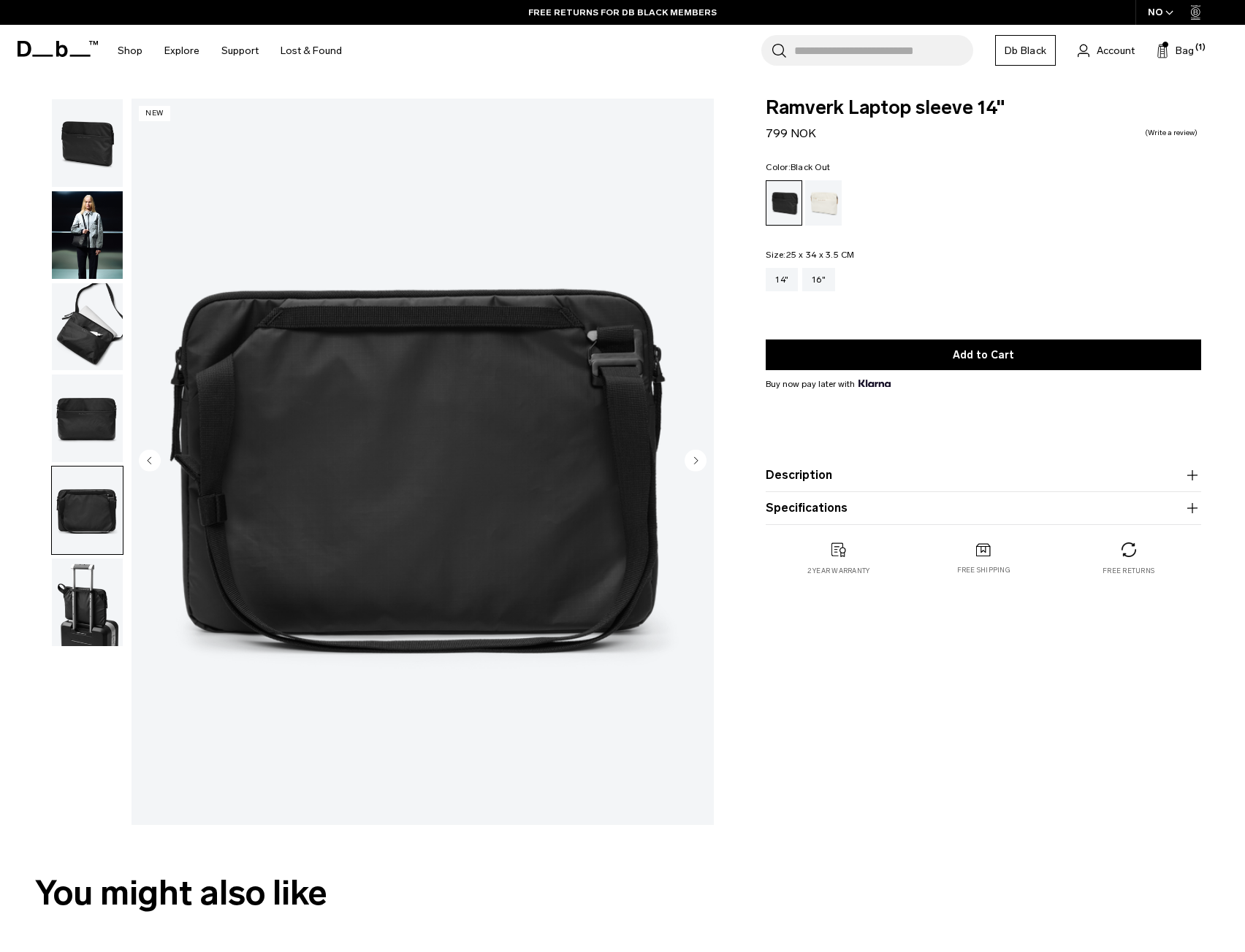
click at [86, 403] on img "button" at bounding box center [87, 418] width 71 height 88
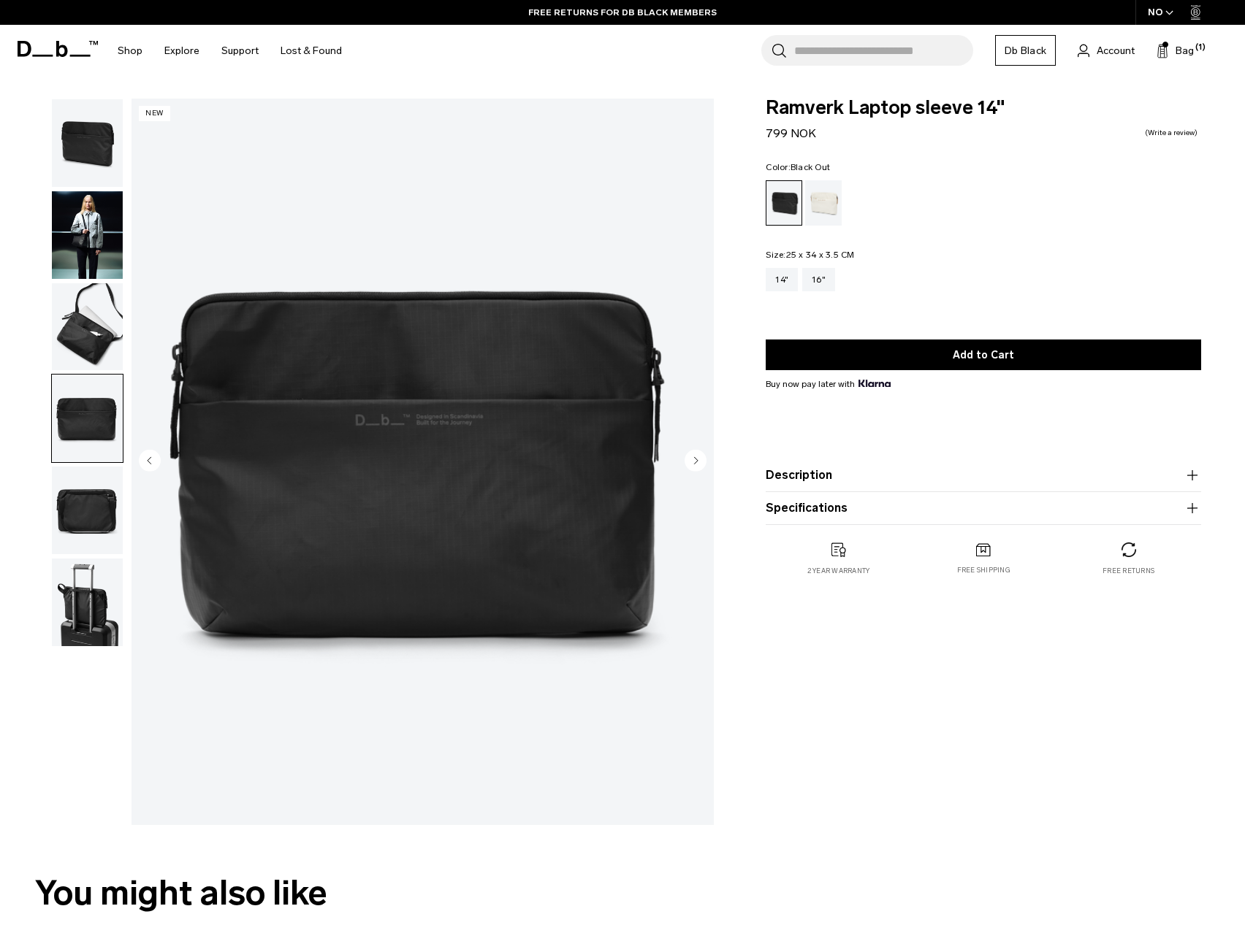
drag, startPoint x: 87, startPoint y: 331, endPoint x: 92, endPoint y: 234, distance: 97.1
click at [87, 329] on img "button" at bounding box center [87, 327] width 71 height 88
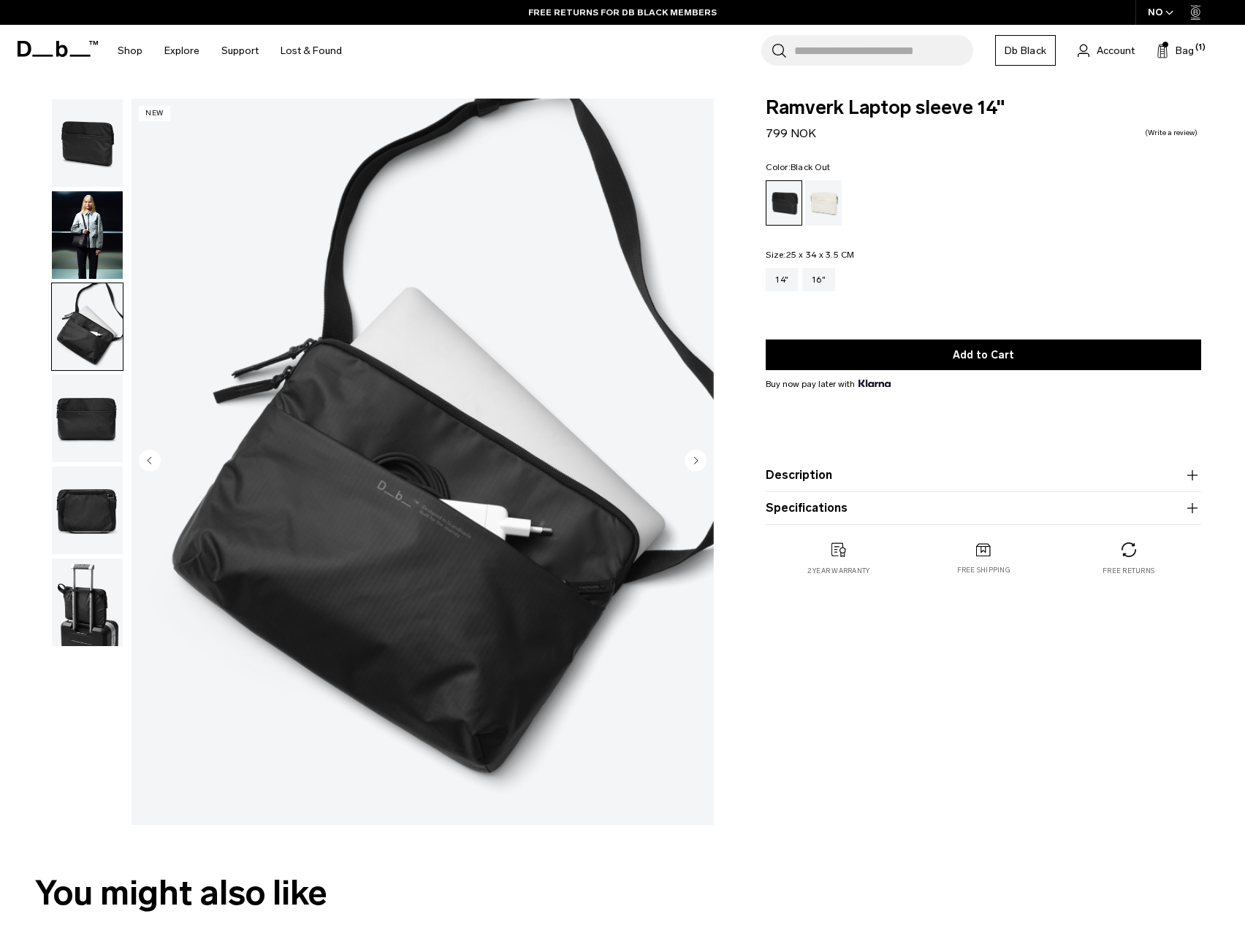
click at [85, 223] on img "button" at bounding box center [87, 235] width 71 height 88
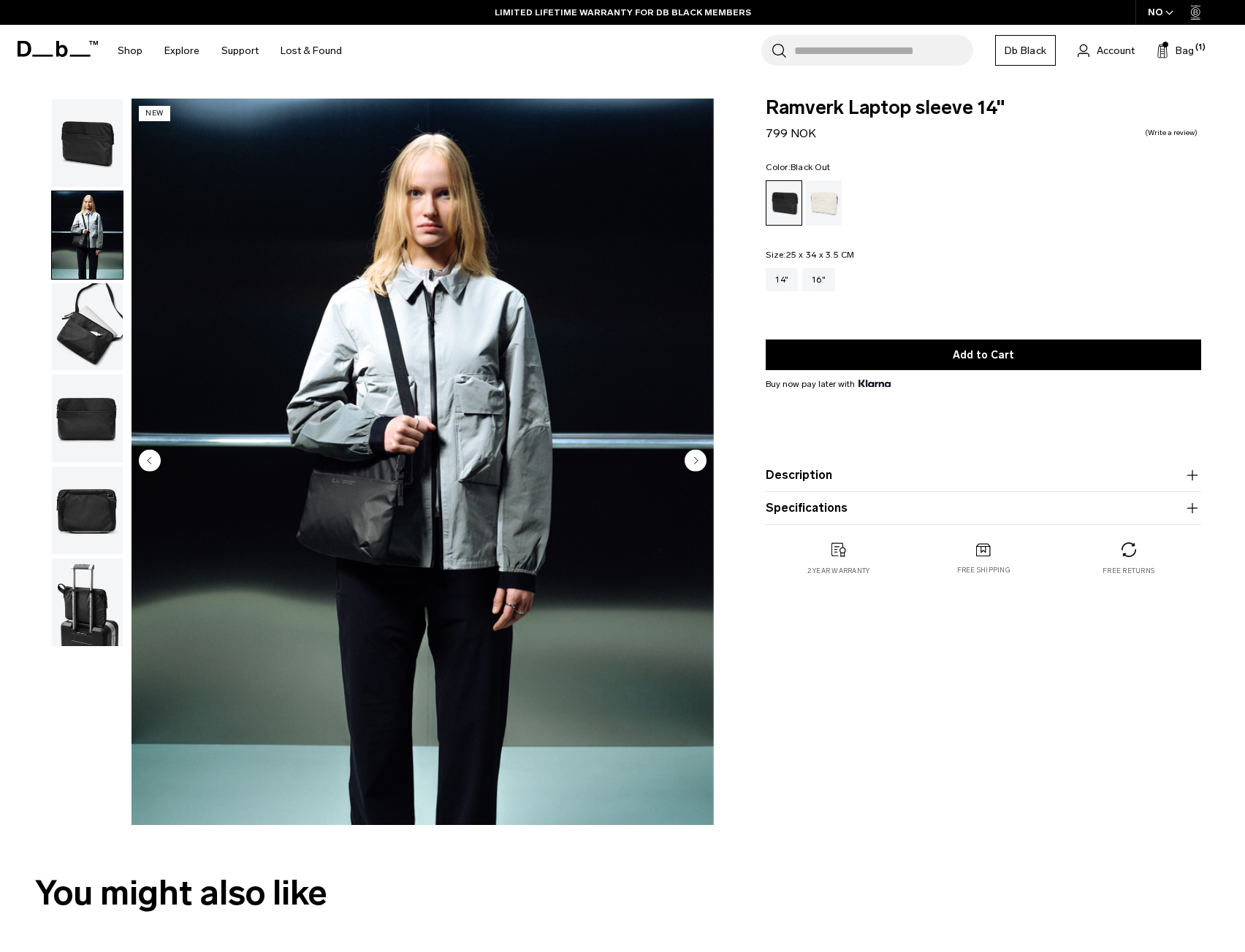
click at [94, 147] on img "button" at bounding box center [87, 143] width 71 height 88
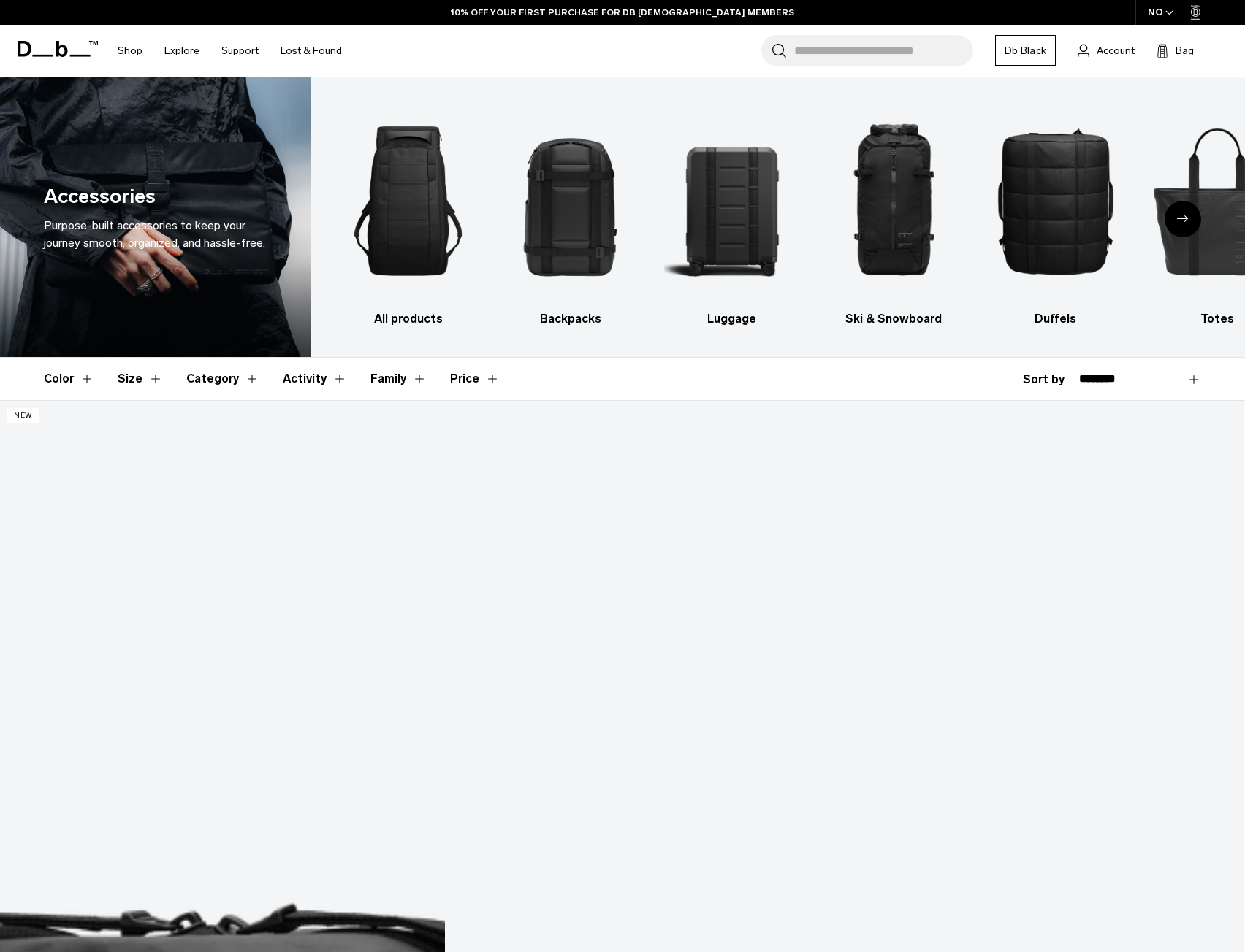
click at [1184, 56] on span "Bag" at bounding box center [1185, 50] width 19 height 15
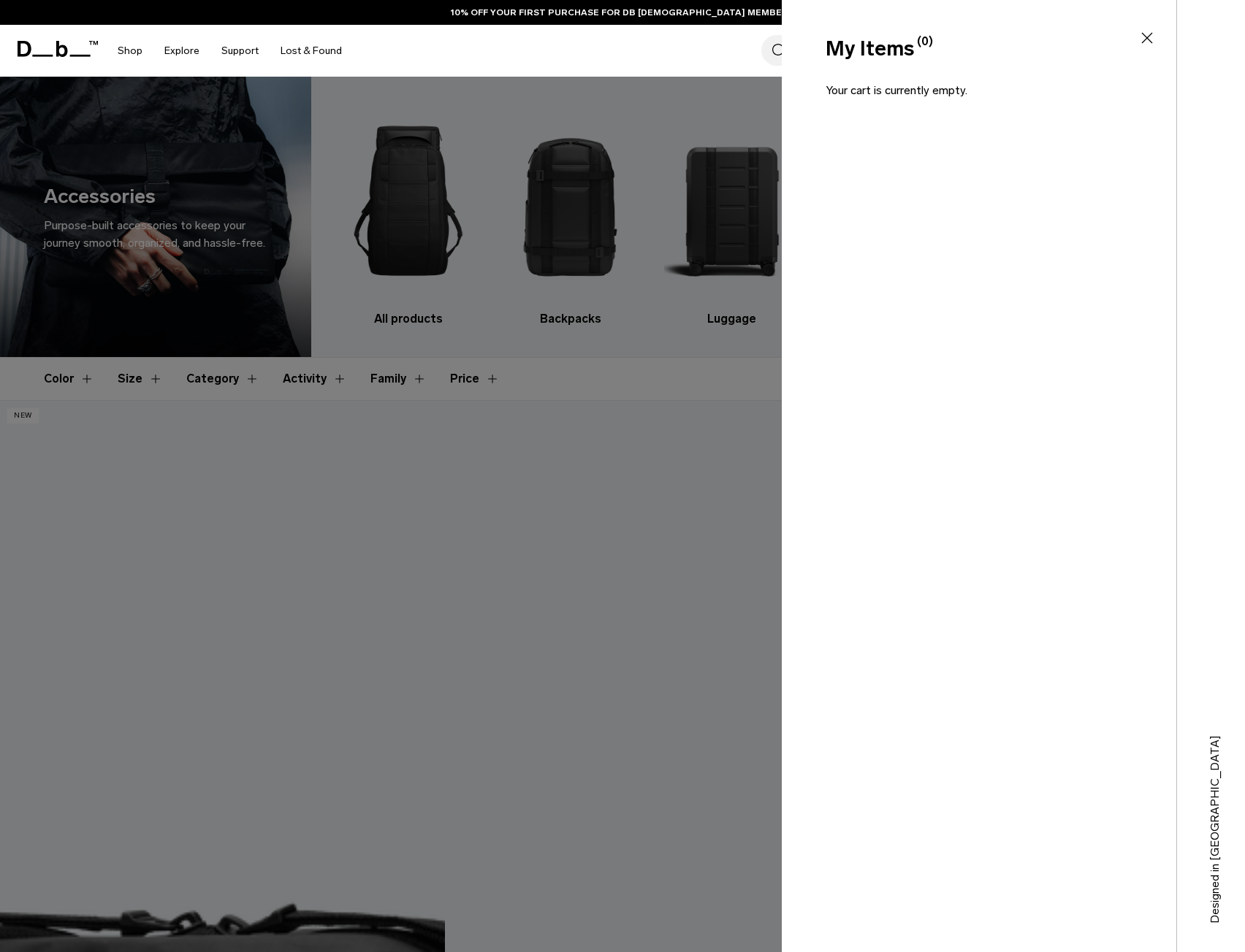
click at [1148, 35] on icon at bounding box center [1147, 38] width 18 height 18
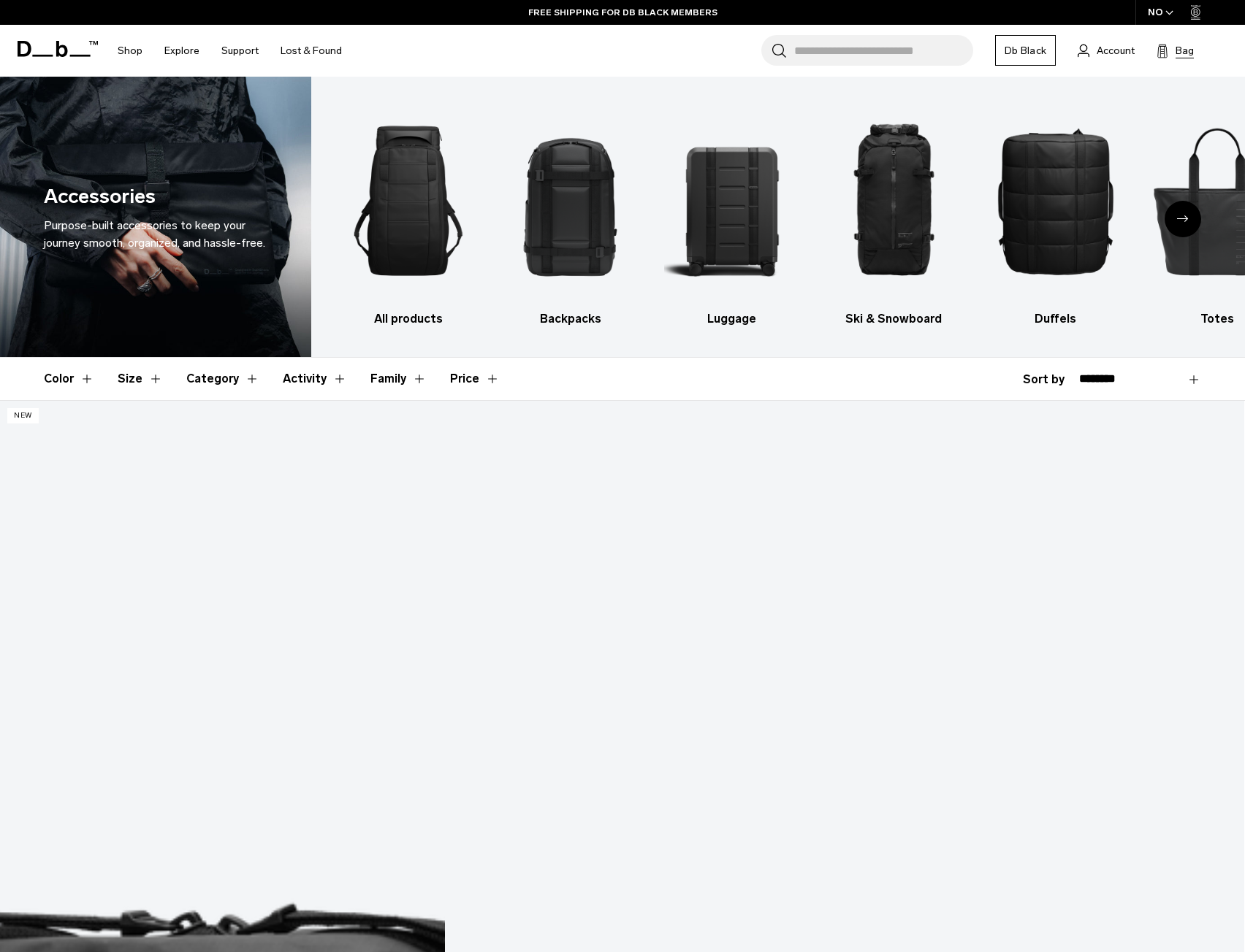
click at [1173, 53] on button "Bag (0)" at bounding box center [1175, 51] width 37 height 18
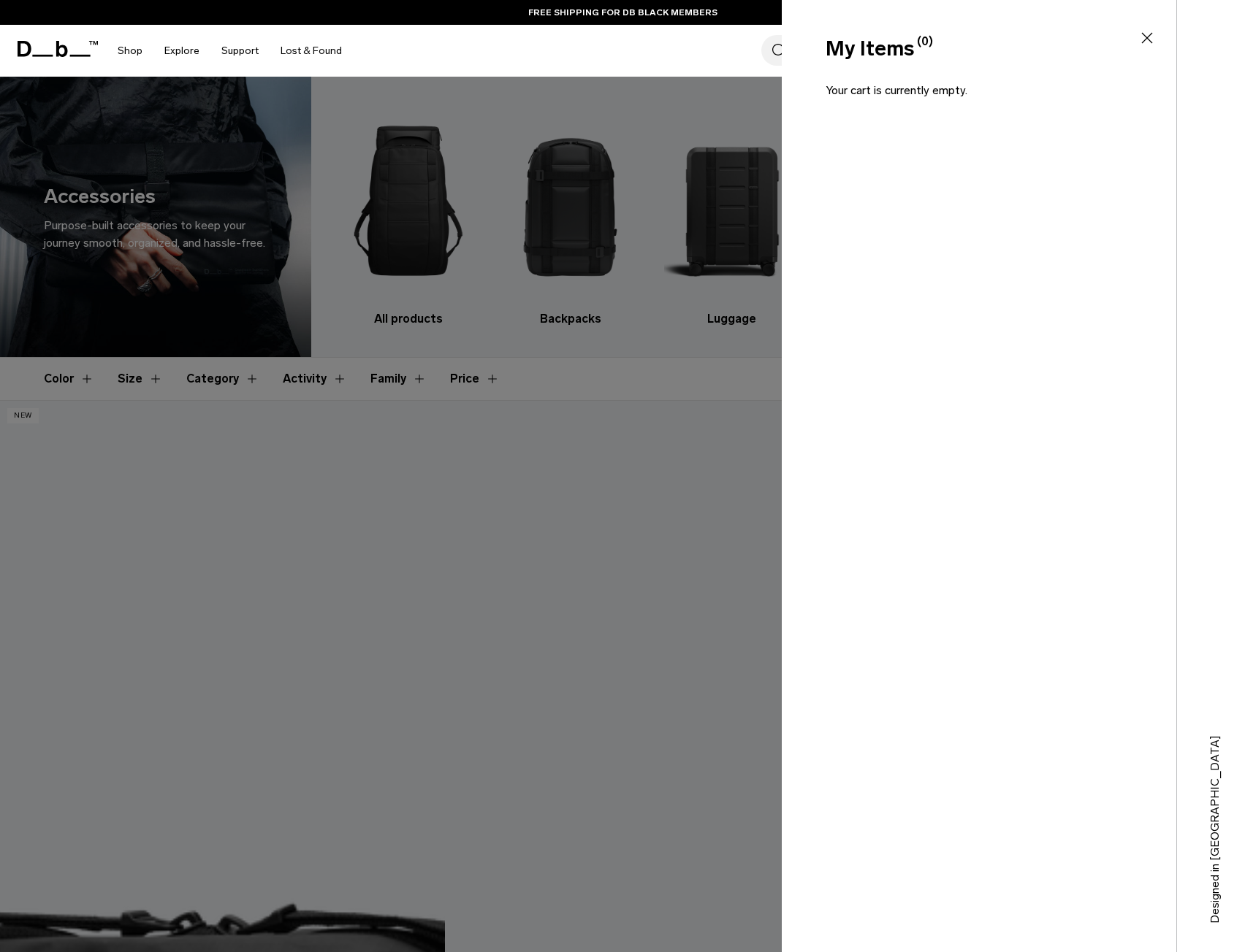
click at [1148, 39] on icon at bounding box center [1147, 39] width 11 height 11
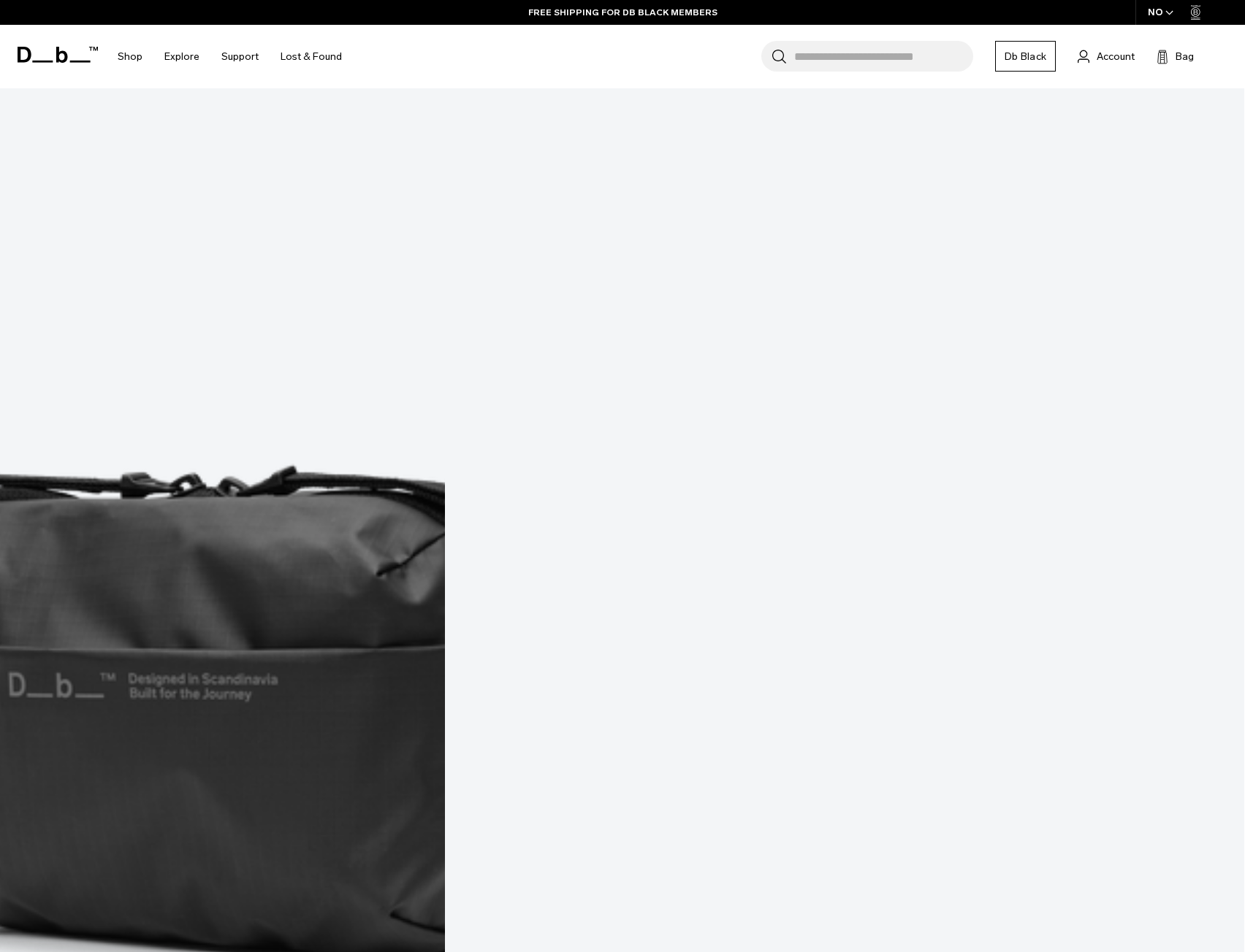
scroll to position [731, 0]
